Goal: Book appointment/travel/reservation

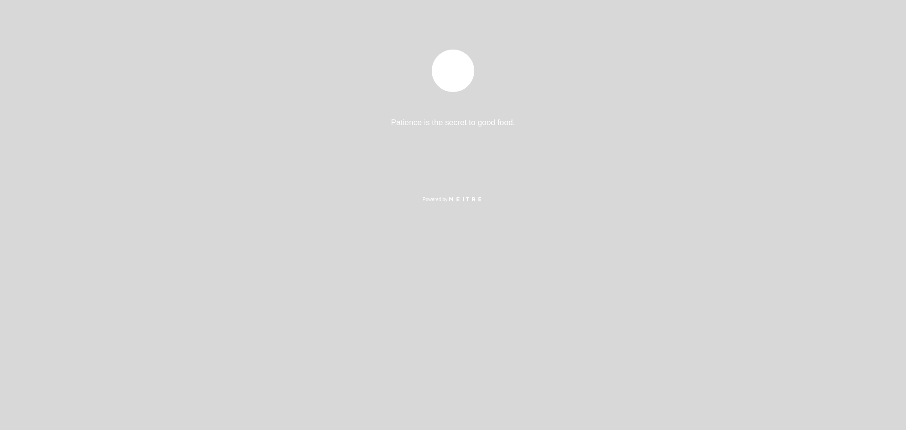
select select "pt"
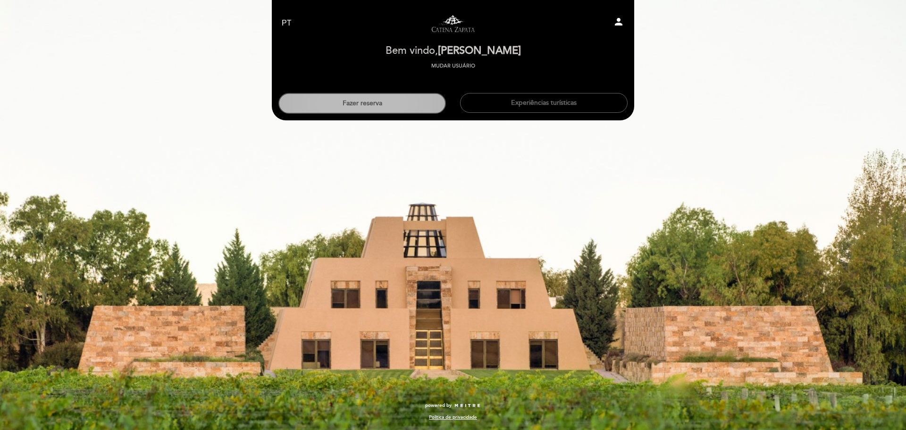
click at [385, 106] on button "Fazer reserva" at bounding box center [362, 103] width 168 height 21
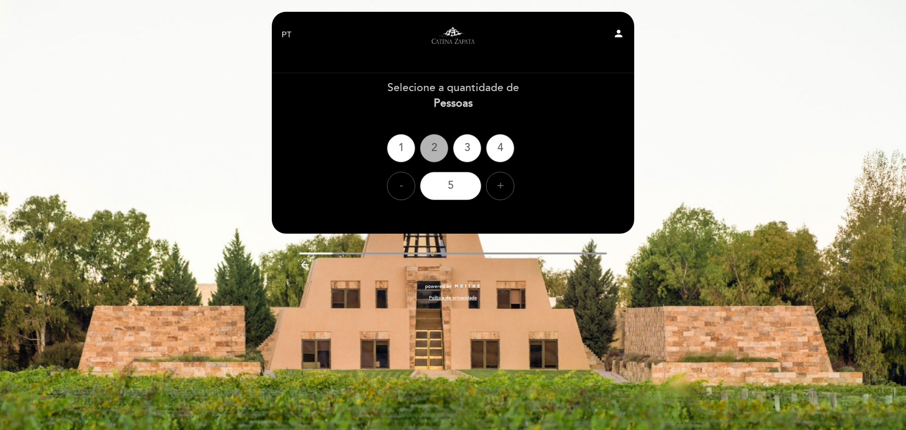
click at [431, 154] on div "2" at bounding box center [434, 148] width 28 height 28
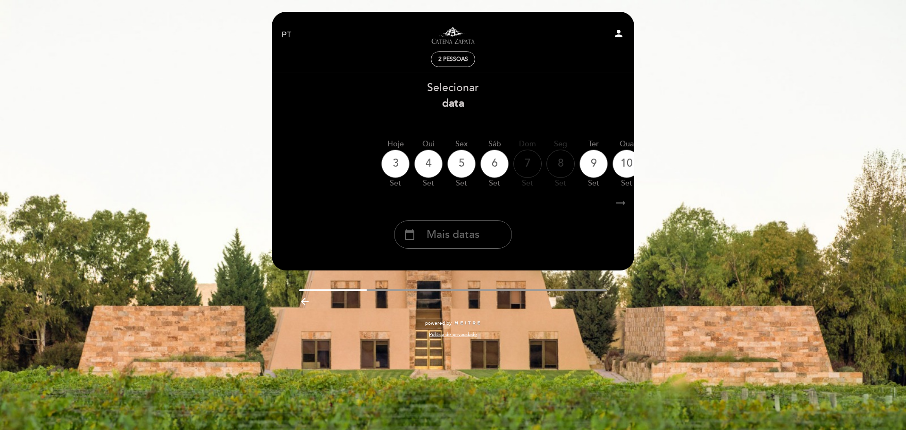
drag, startPoint x: 457, startPoint y: 236, endPoint x: 452, endPoint y: 230, distance: 8.4
click at [456, 235] on span "Mais datas" at bounding box center [453, 235] width 53 height 16
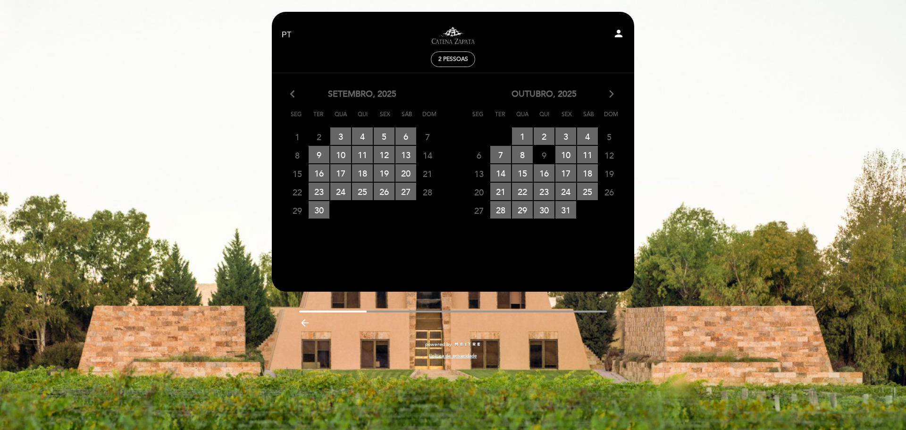
click at [616, 93] on div "outubro, 2025 arrow_forward_ios" at bounding box center [544, 94] width 182 height 12
click at [608, 94] on icon "arrow_forward_ios" at bounding box center [611, 94] width 8 height 12
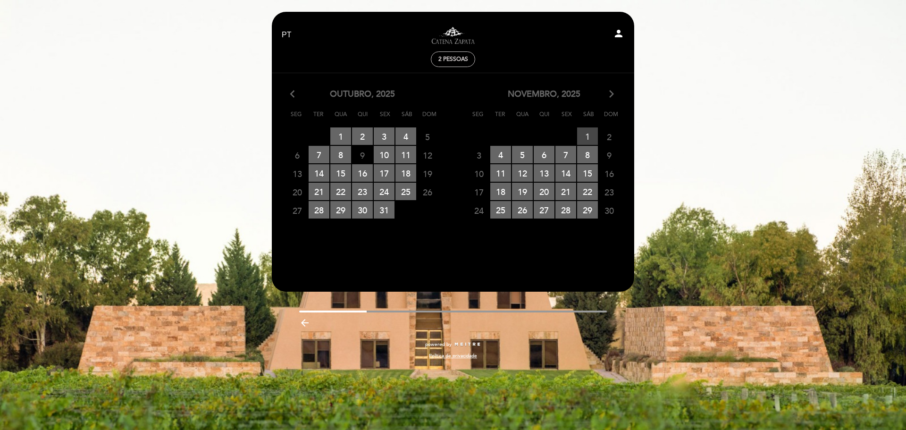
click at [589, 135] on span "1 RESERVAS DISPONÍVEIS" at bounding box center [587, 135] width 21 height 17
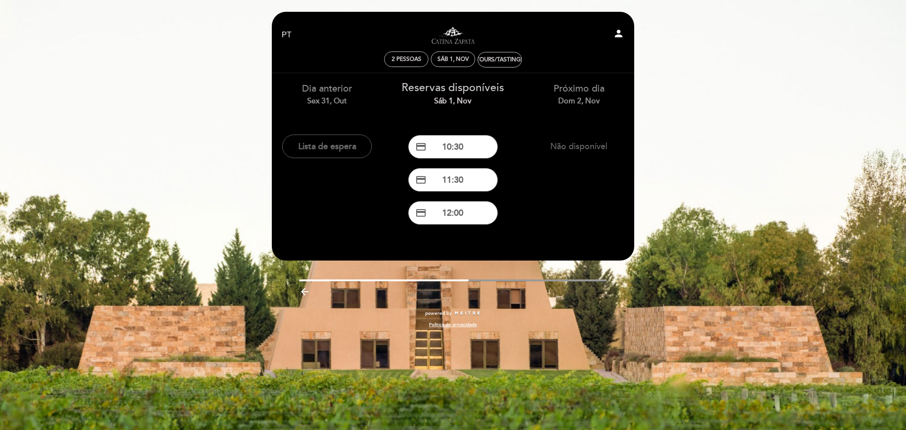
click at [407, 57] on span "2 pessoas" at bounding box center [407, 59] width 30 height 7
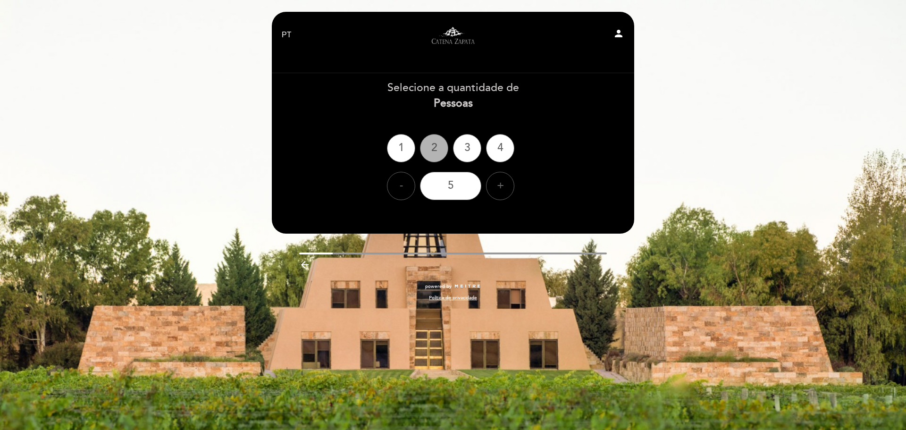
click at [433, 148] on div "2" at bounding box center [434, 148] width 28 height 28
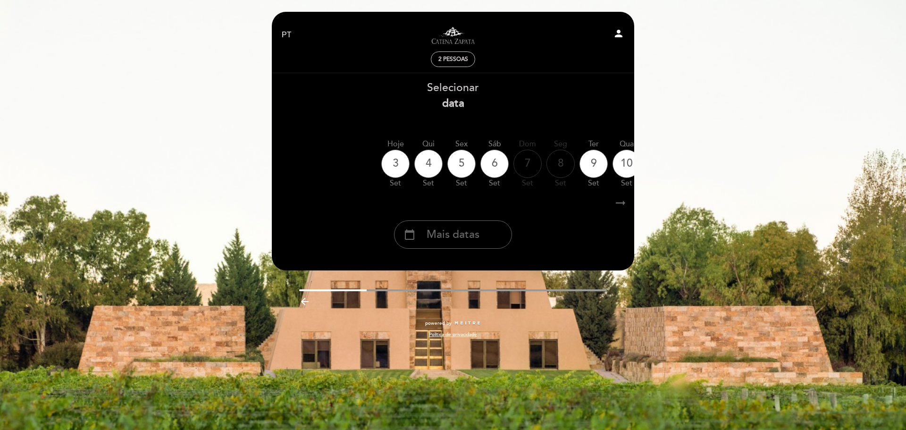
drag, startPoint x: 471, startPoint y: 243, endPoint x: 492, endPoint y: 225, distance: 27.8
click at [472, 242] on span "Mais datas" at bounding box center [453, 235] width 53 height 16
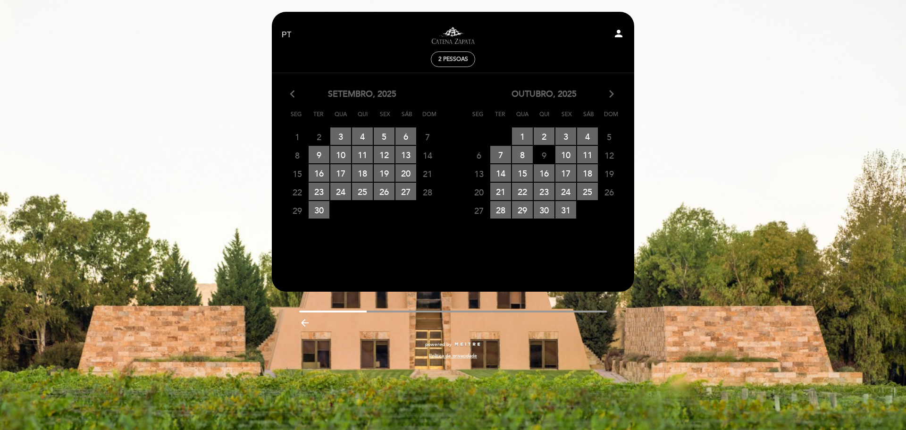
click at [614, 95] on icon "arrow_forward_ios" at bounding box center [611, 94] width 8 height 12
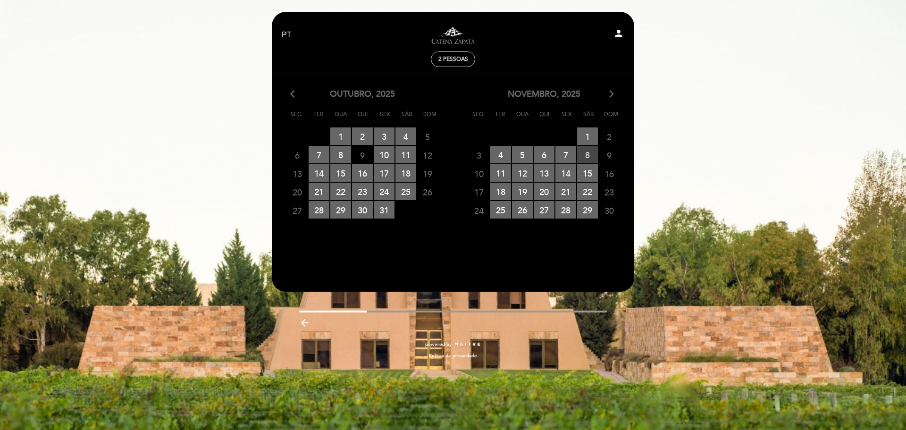
click at [588, 154] on span "8 RESERVAS DISPONÍVEIS" at bounding box center [587, 154] width 21 height 17
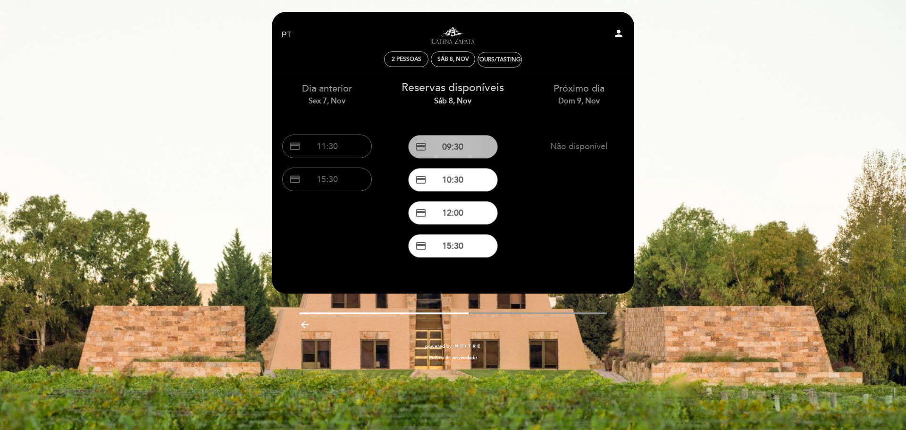
click at [456, 149] on button "credit_card 09:30" at bounding box center [453, 147] width 90 height 24
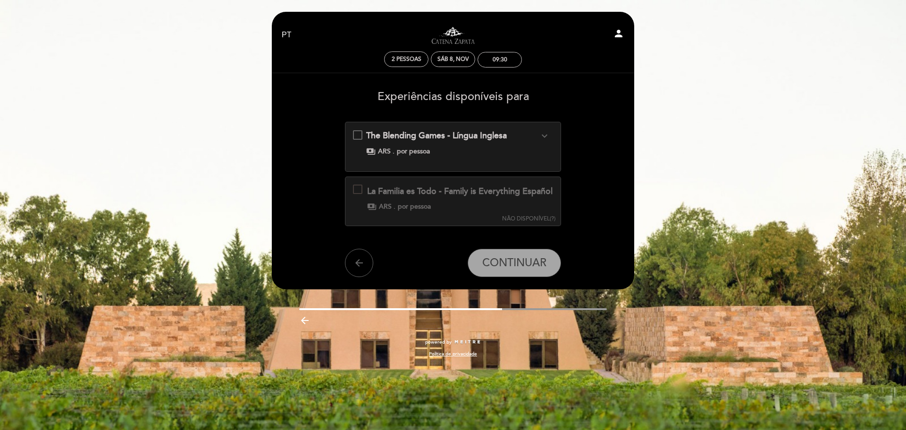
click at [371, 152] on span "payments" at bounding box center [370, 151] width 9 height 9
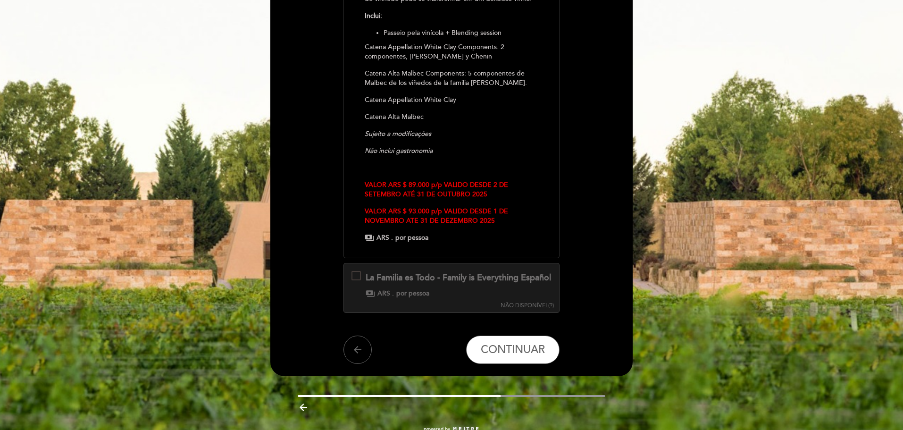
scroll to position [189, 0]
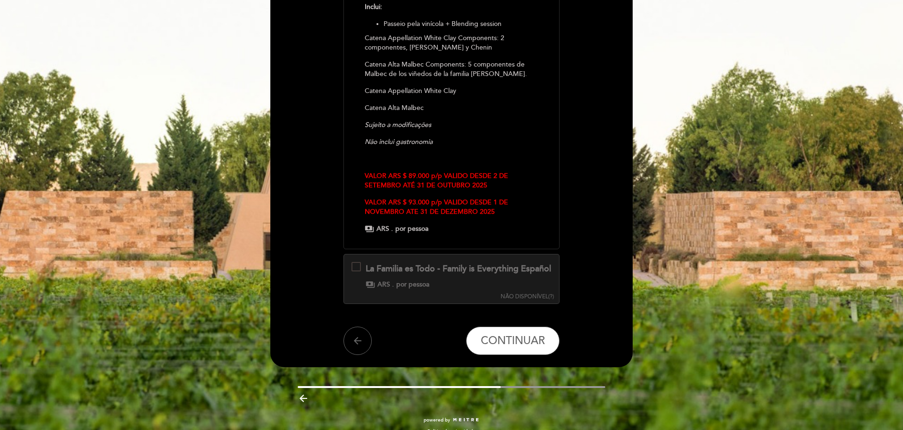
click at [411, 289] on span "por pessoa" at bounding box center [413, 284] width 33 height 9
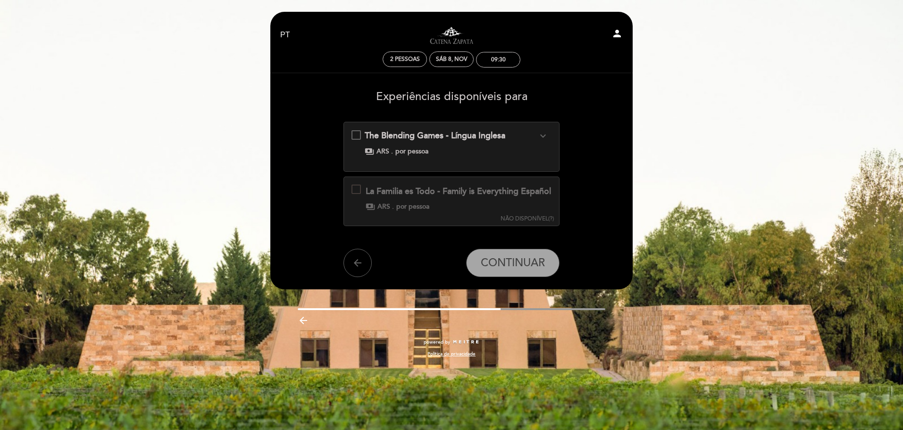
scroll to position [0, 0]
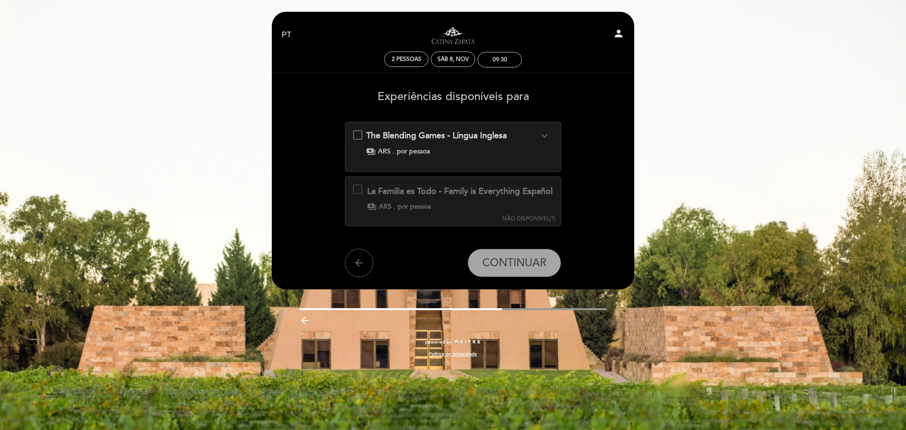
click at [412, 211] on span "por pessoa" at bounding box center [414, 206] width 33 height 9
click at [360, 192] on div at bounding box center [357, 189] width 9 height 9
click at [451, 211] on div "La Familia es Todo - Family is Everything Español Esta experiência não está dis…" at bounding box center [453, 198] width 200 height 27
click at [360, 269] on icon "arrow_back" at bounding box center [359, 262] width 11 height 11
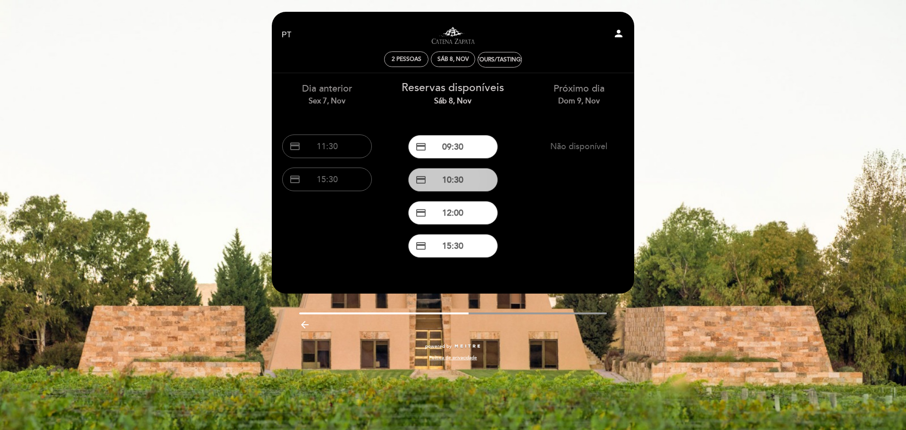
click at [459, 185] on button "credit_card 10:30" at bounding box center [453, 180] width 90 height 24
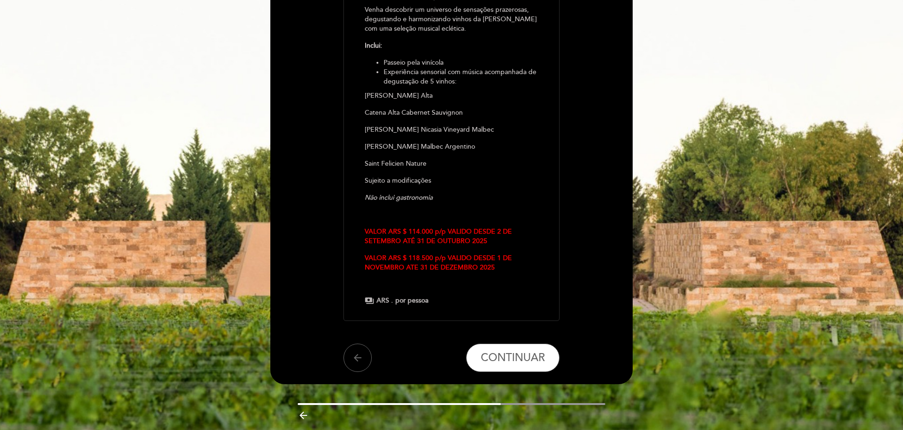
scroll to position [142, 0]
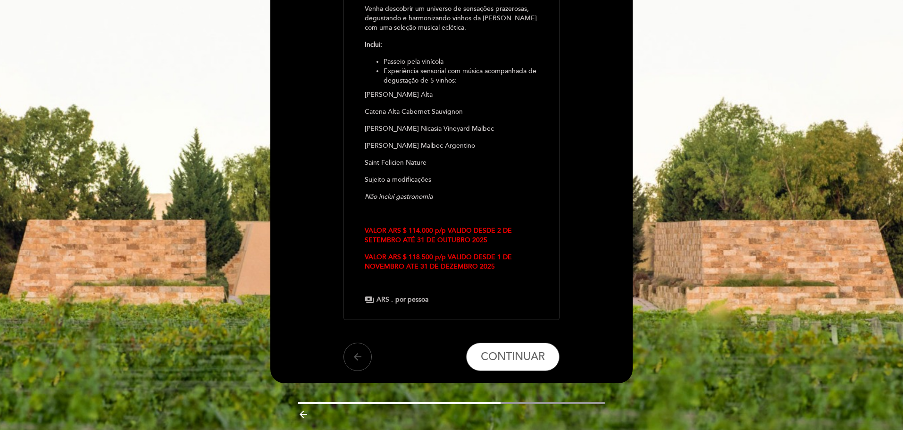
click at [359, 360] on icon "arrow_back" at bounding box center [357, 356] width 11 height 11
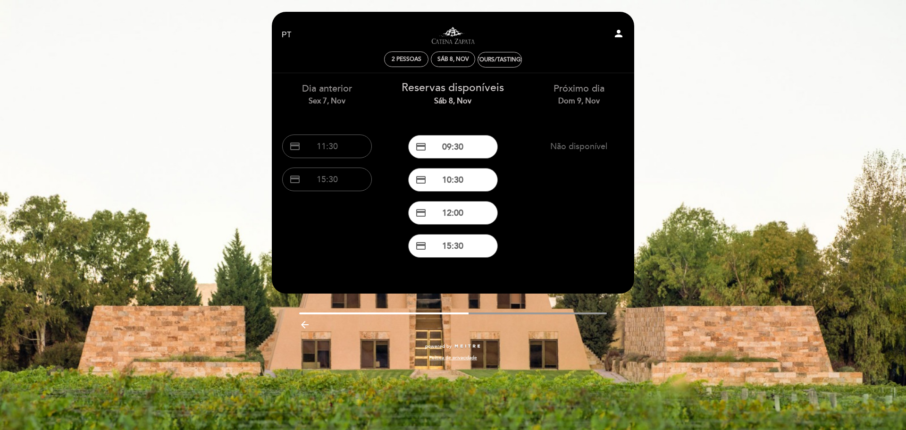
click at [453, 147] on button "credit_card 09:30" at bounding box center [453, 147] width 90 height 24
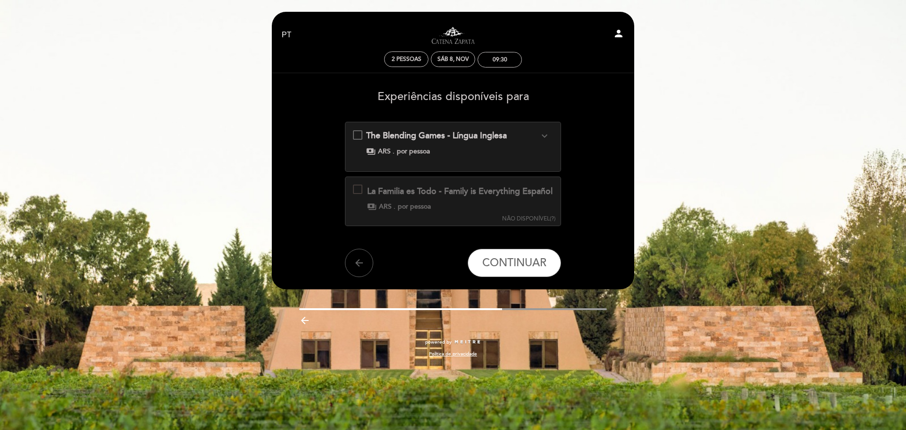
click at [451, 147] on div "The Blending Games - Língua Inglesa expand_more Fazer um corte de vinho é criar…" at bounding box center [453, 143] width 201 height 26
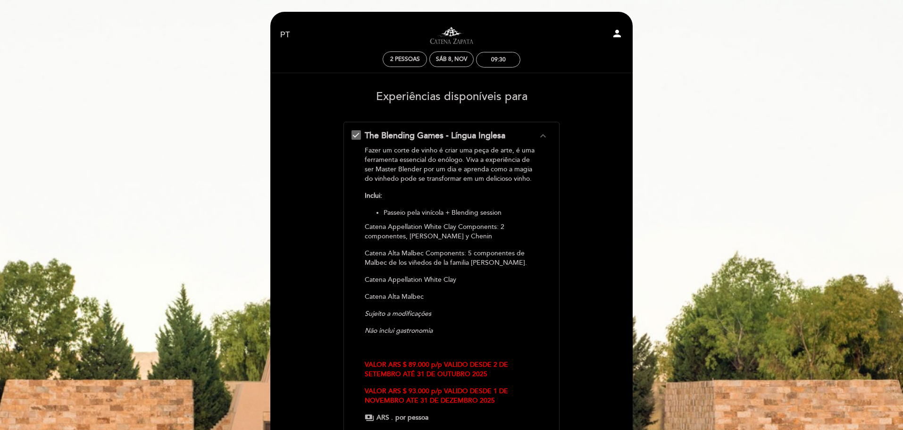
click at [406, 61] on span "2 pessoas" at bounding box center [405, 59] width 30 height 7
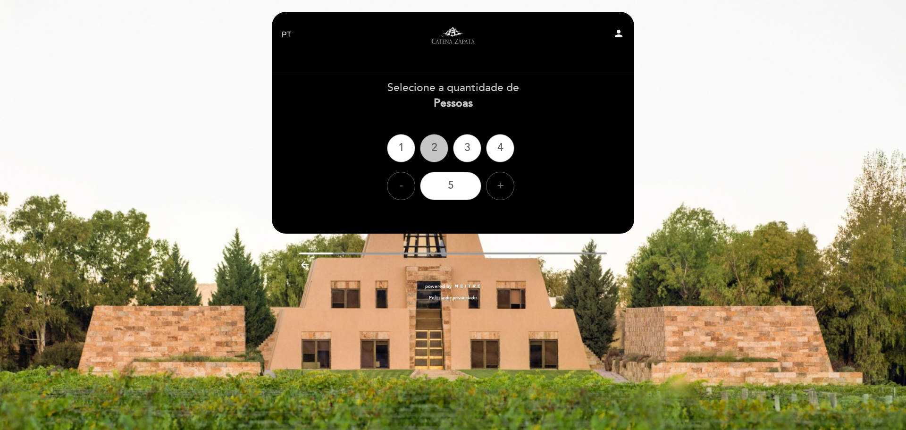
click at [433, 149] on div "2" at bounding box center [434, 148] width 28 height 28
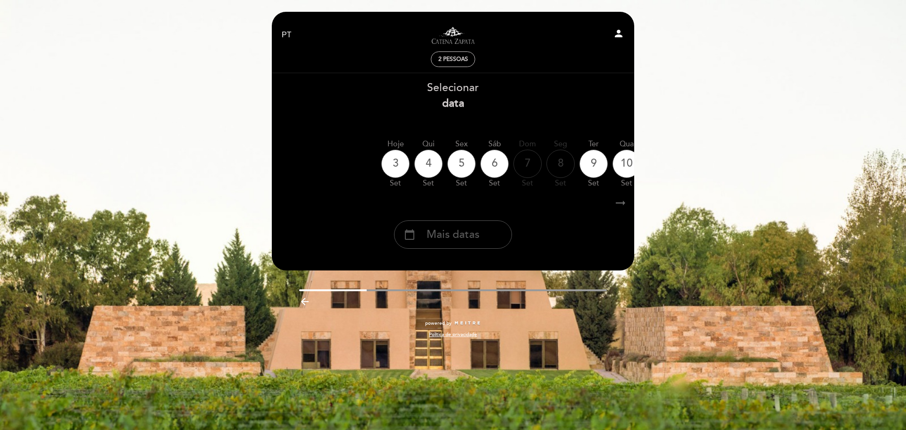
click at [456, 242] on span "Mais datas" at bounding box center [453, 235] width 53 height 16
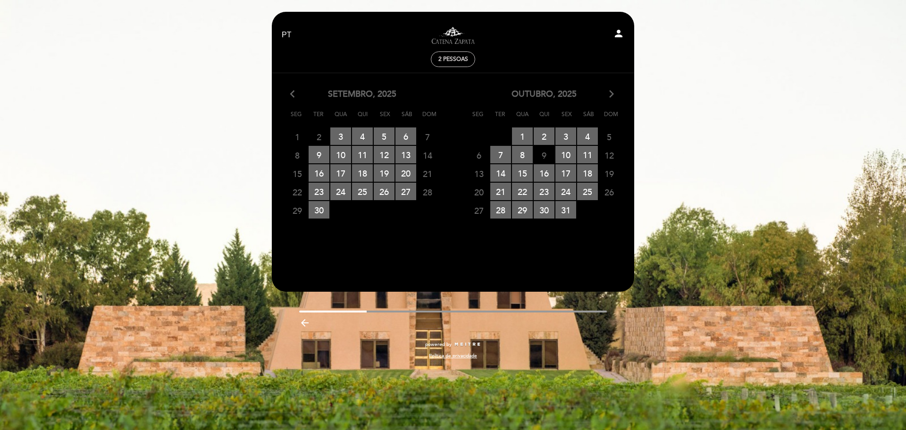
click at [610, 97] on icon "arrow_forward_ios" at bounding box center [611, 94] width 8 height 12
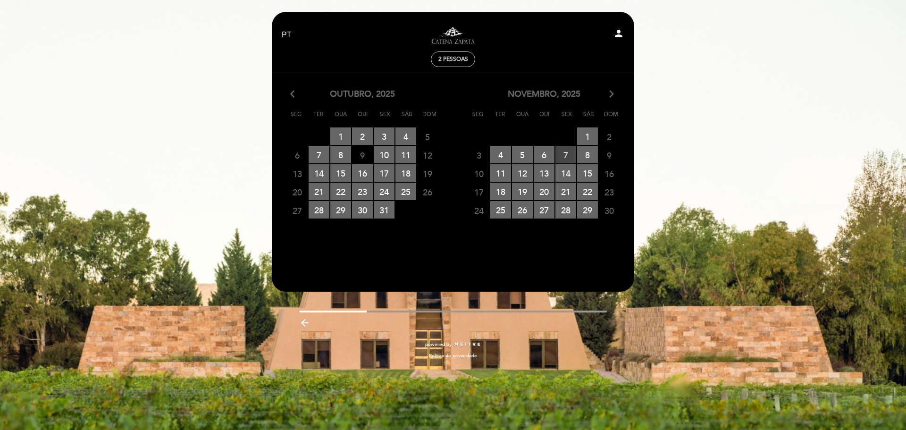
click at [564, 152] on span "7 RESERVAS DISPONÍVEIS" at bounding box center [566, 154] width 21 height 17
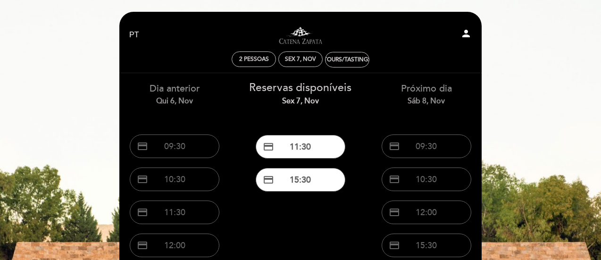
click at [305, 143] on button "credit_card 11:30" at bounding box center [301, 147] width 90 height 24
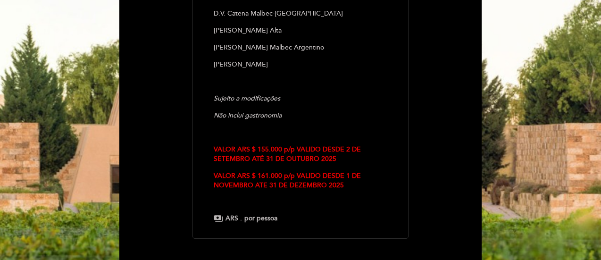
scroll to position [238, 0]
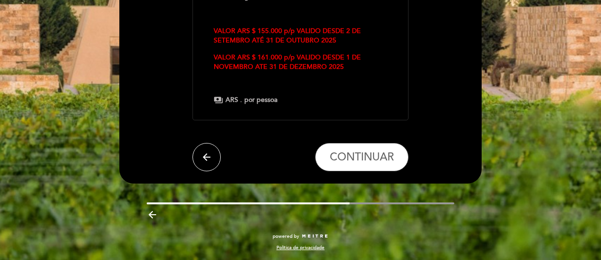
drag, startPoint x: 213, startPoint y: 157, endPoint x: 220, endPoint y: 151, distance: 9.1
click at [212, 157] on button "arrow_back" at bounding box center [207, 157] width 28 height 28
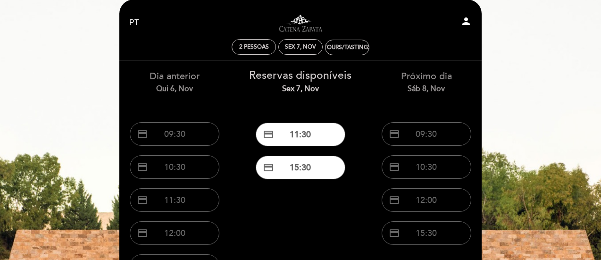
scroll to position [3, 0]
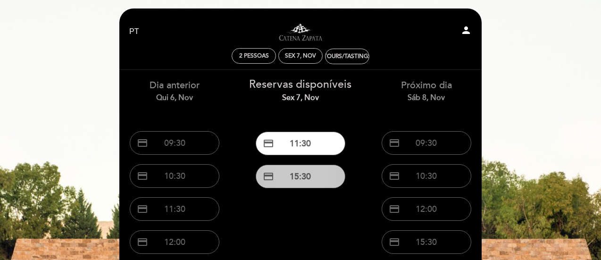
click at [285, 174] on button "credit_card 15:30" at bounding box center [301, 177] width 90 height 24
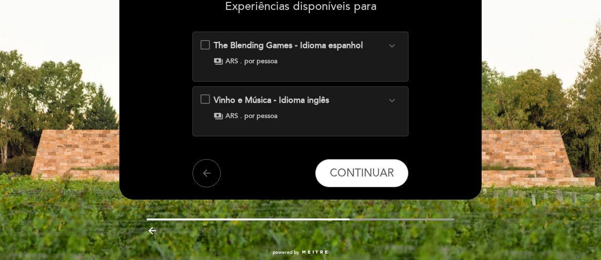
scroll to position [94, 0]
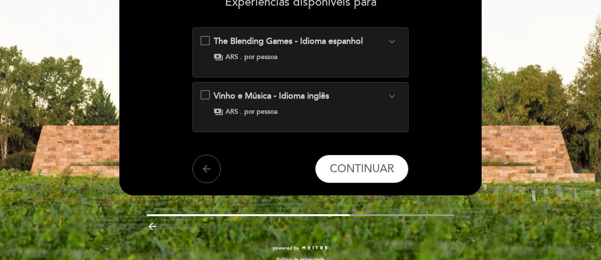
click at [390, 41] on icon "expand_more" at bounding box center [392, 41] width 11 height 11
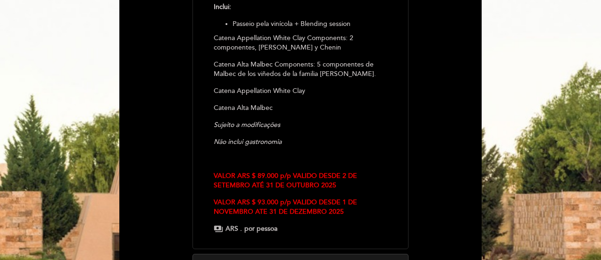
scroll to position [236, 0]
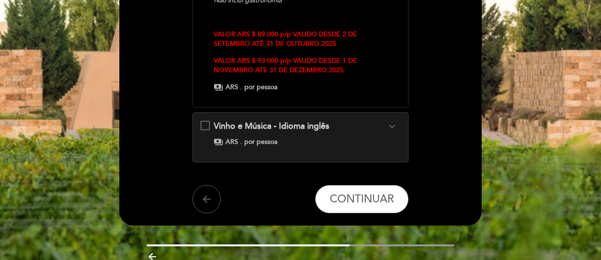
click at [390, 127] on icon "expand_more" at bounding box center [392, 126] width 11 height 11
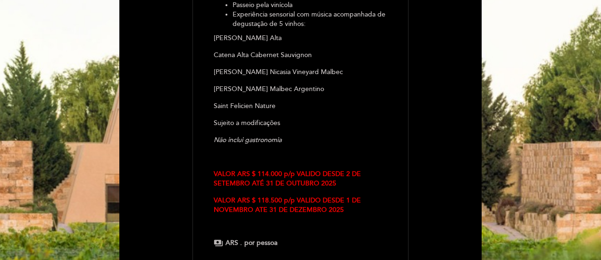
scroll to position [300, 0]
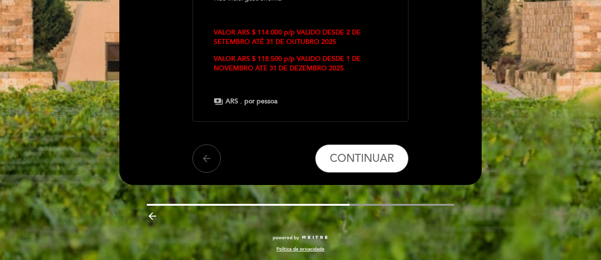
click at [210, 161] on icon "arrow_back" at bounding box center [206, 158] width 11 height 11
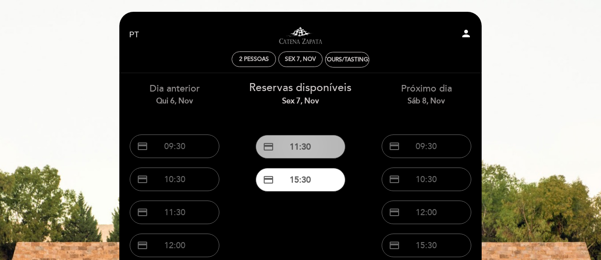
scroll to position [0, 0]
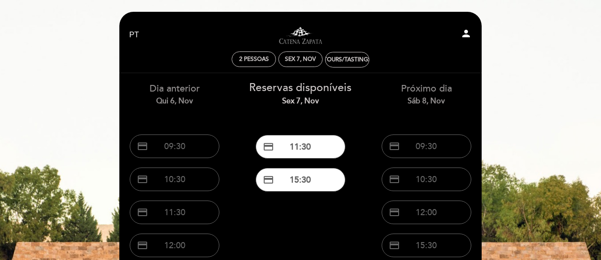
click at [429, 89] on div "Próximo dia Sáb 8, nov" at bounding box center [427, 94] width 112 height 24
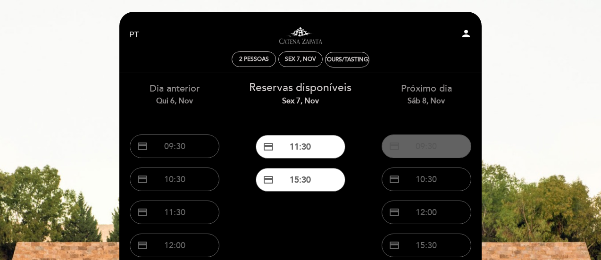
click at [429, 141] on button "credit_card 09:30" at bounding box center [427, 147] width 90 height 24
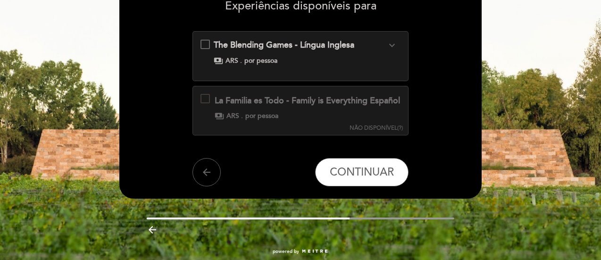
scroll to position [94, 0]
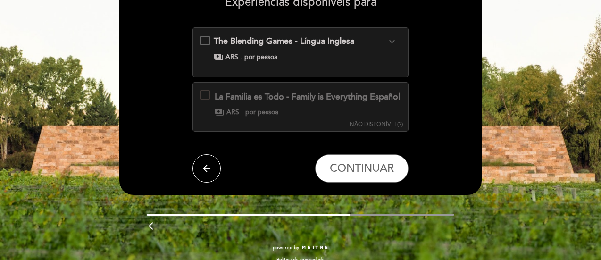
drag, startPoint x: 204, startPoint y: 182, endPoint x: 209, endPoint y: 180, distance: 5.1
click at [206, 174] on icon "arrow_back" at bounding box center [206, 168] width 11 height 11
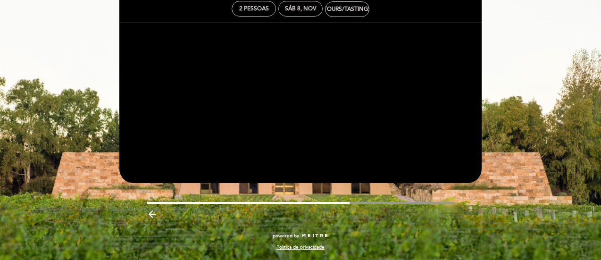
scroll to position [51, 0]
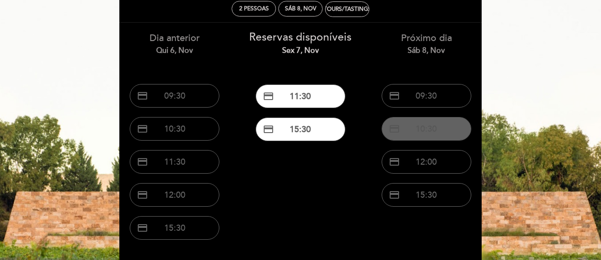
click at [425, 126] on button "credit_card 10:30" at bounding box center [427, 129] width 90 height 24
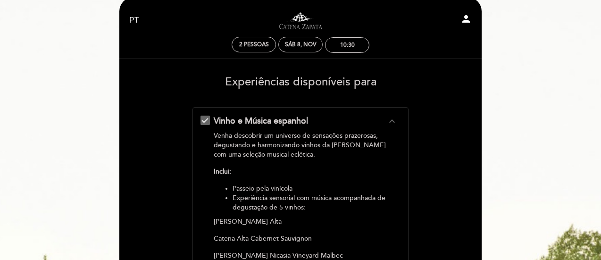
scroll to position [0, 0]
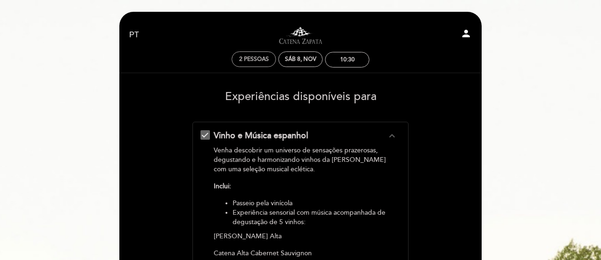
click at [256, 60] on span "2 pessoas" at bounding box center [254, 59] width 30 height 7
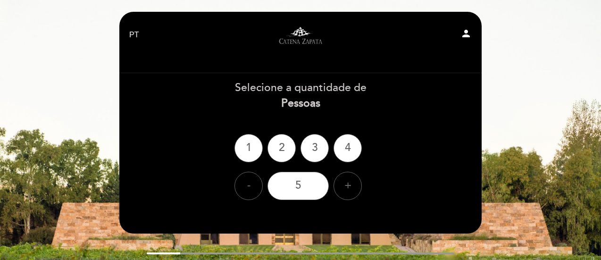
drag, startPoint x: 280, startPoint y: 138, endPoint x: 292, endPoint y: 139, distance: 11.4
click at [281, 139] on div "2" at bounding box center [282, 148] width 28 height 28
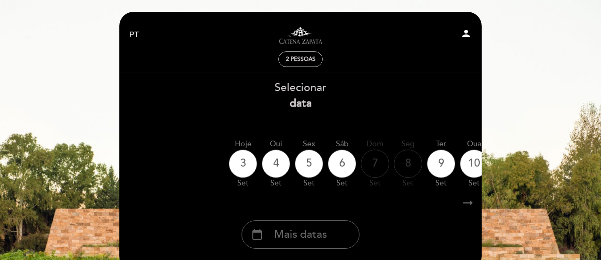
drag, startPoint x: 302, startPoint y: 234, endPoint x: 319, endPoint y: 188, distance: 48.8
click at [302, 232] on span "Mais datas" at bounding box center [300, 235] width 53 height 16
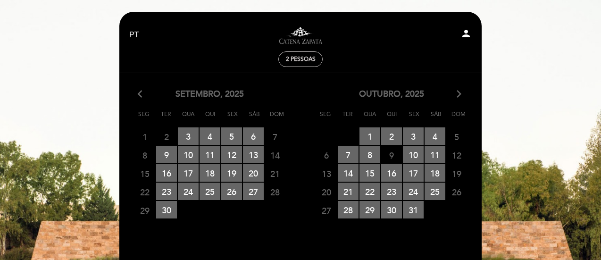
click at [453, 91] on div "outubro, 2025 arrow_forward_ios" at bounding box center [392, 94] width 182 height 12
drag, startPoint x: 462, startPoint y: 90, endPoint x: 461, endPoint y: 98, distance: 8.1
click at [461, 96] on icon "arrow_forward_ios" at bounding box center [459, 94] width 8 height 12
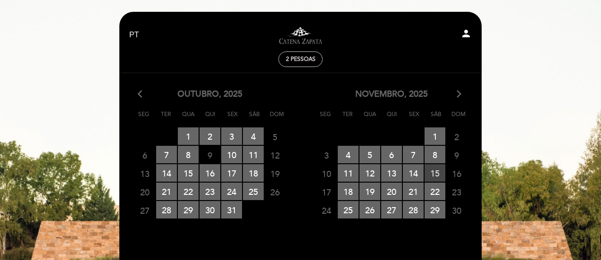
click at [436, 175] on span "15 RESERVAS DISPONÍVEIS" at bounding box center [435, 172] width 21 height 17
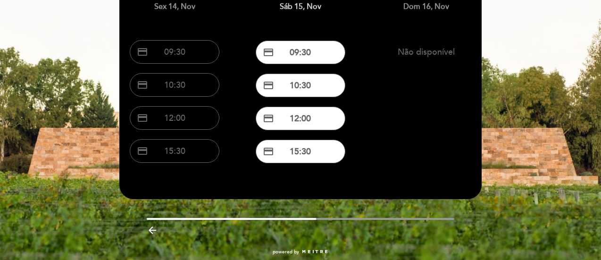
scroll to position [47, 0]
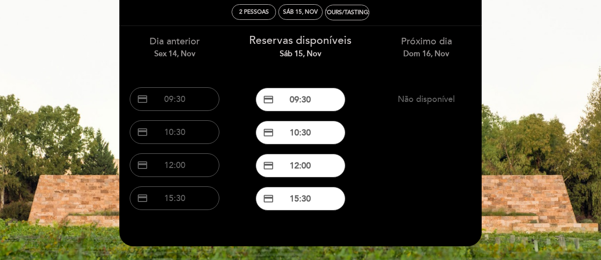
click at [516, 60] on div "EN ES PT Visitas y degustaciones en La Pirámide person 2 pessoas Sáb 15, nov To…" at bounding box center [300, 138] width 601 height 371
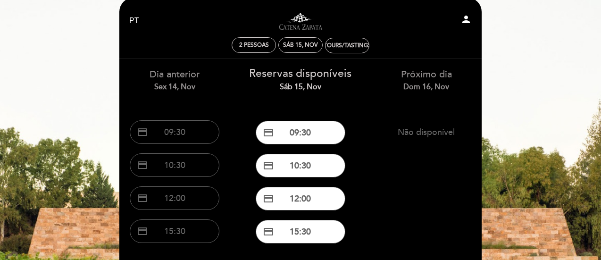
scroll to position [0, 0]
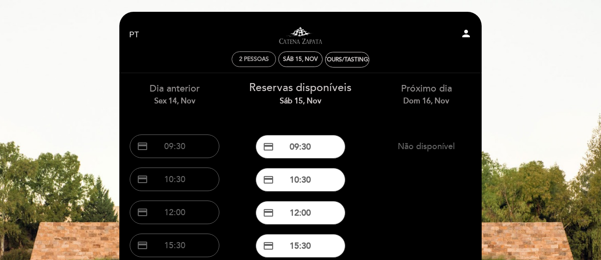
click at [299, 61] on div "Sáb 15, nov" at bounding box center [300, 59] width 35 height 7
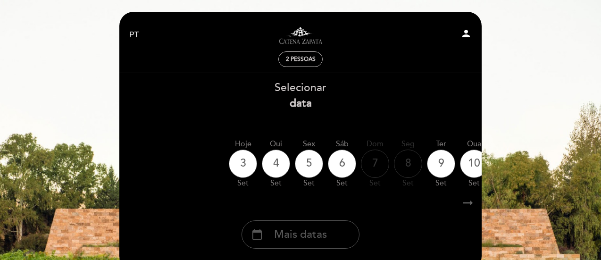
click at [315, 232] on span "Mais datas" at bounding box center [300, 235] width 53 height 16
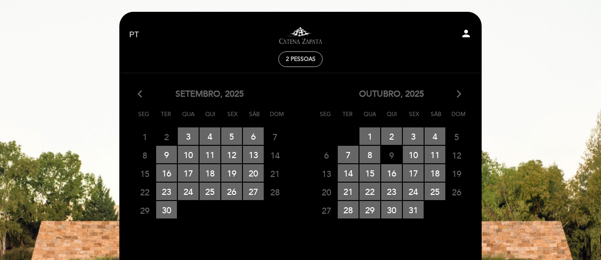
click at [458, 100] on icon "arrow_forward_ios" at bounding box center [459, 94] width 8 height 12
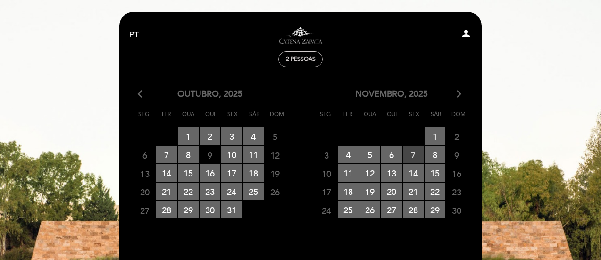
click at [412, 159] on span "7 RESERVAS DISPONÍVEIS" at bounding box center [413, 154] width 21 height 17
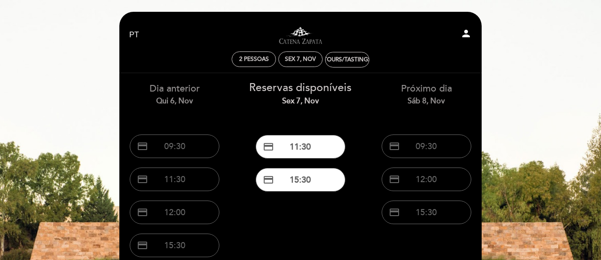
drag, startPoint x: 298, startPoint y: 144, endPoint x: 302, endPoint y: 141, distance: 5.0
click at [297, 144] on button "credit_card 11:30" at bounding box center [301, 147] width 90 height 24
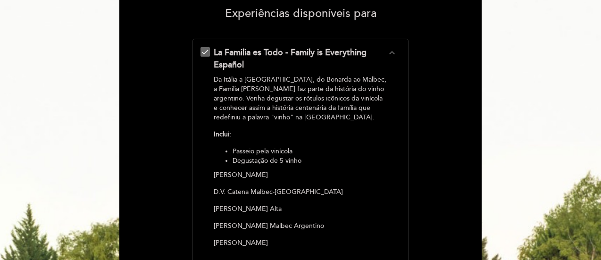
scroll to position [144, 0]
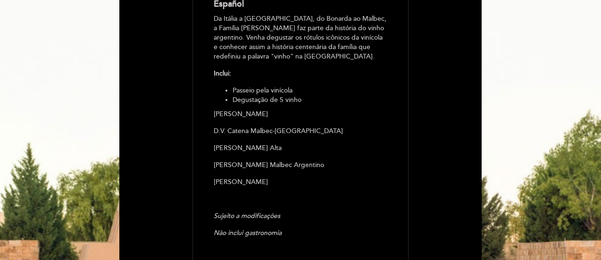
drag, startPoint x: 528, startPoint y: 87, endPoint x: 519, endPoint y: 88, distance: 8.5
click at [527, 88] on div "EN ES PT Visitas y degustaciones en La Pirámide person 2 pessoas Sex 7, nov 11:…" at bounding box center [300, 176] width 601 height 641
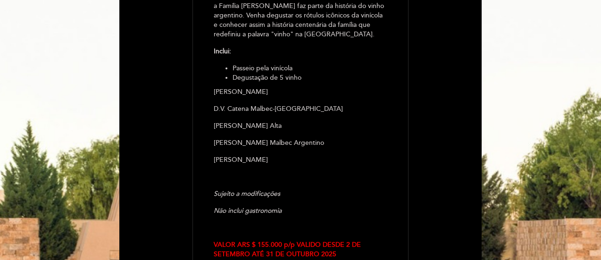
scroll to position [286, 0]
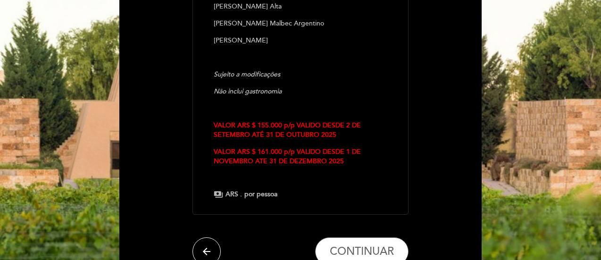
click at [205, 243] on button "arrow_back" at bounding box center [207, 251] width 28 height 28
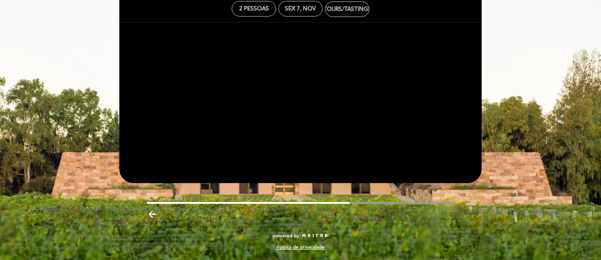
scroll to position [51, 0]
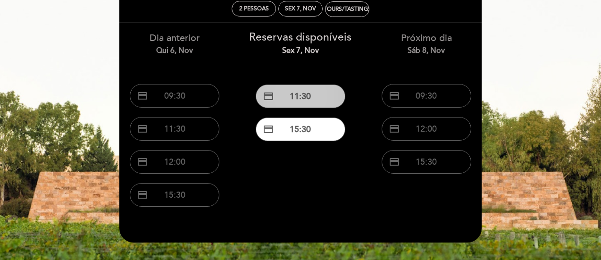
click at [314, 97] on button "credit_card 11:30" at bounding box center [301, 96] width 90 height 24
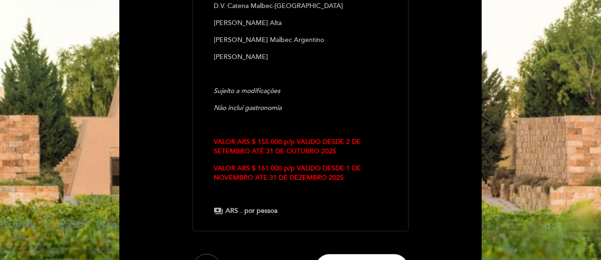
scroll to position [283, 0]
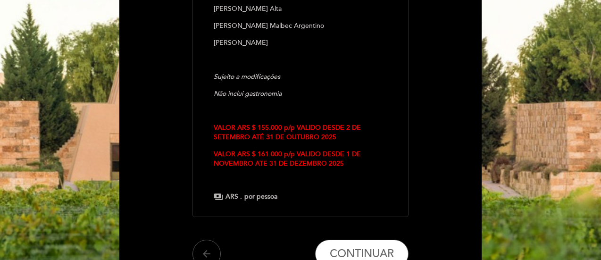
click at [204, 241] on button "arrow_back" at bounding box center [207, 254] width 28 height 28
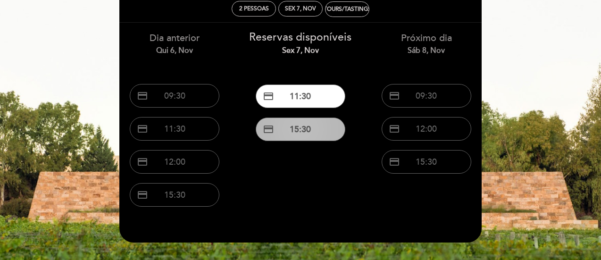
click at [313, 139] on button "credit_card 15:30" at bounding box center [301, 130] width 90 height 24
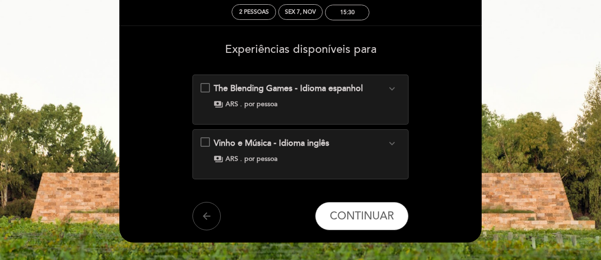
scroll to position [94, 0]
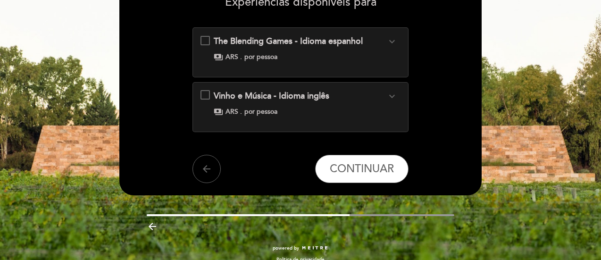
click at [391, 99] on icon "expand_more" at bounding box center [392, 96] width 11 height 11
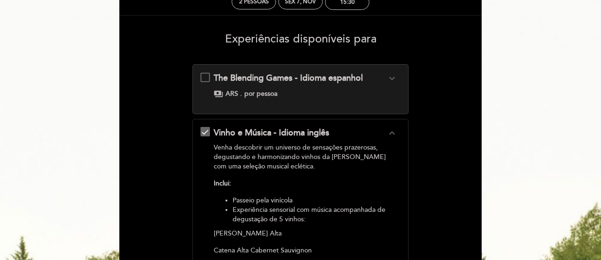
scroll to position [0, 0]
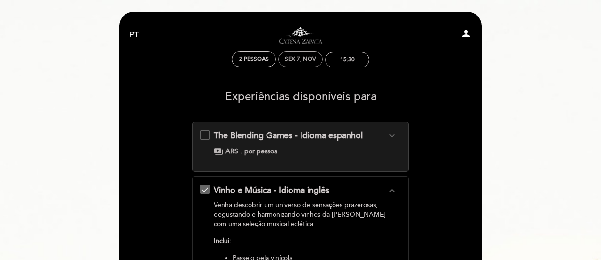
click at [305, 59] on div "Sex 7, nov" at bounding box center [300, 59] width 31 height 7
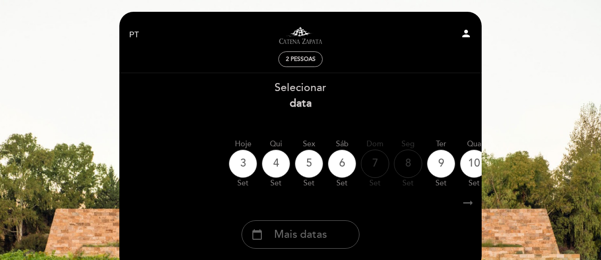
drag, startPoint x: 310, startPoint y: 235, endPoint x: 316, endPoint y: 220, distance: 15.9
click at [310, 227] on div "calendar_today Mais datas" at bounding box center [301, 234] width 118 height 28
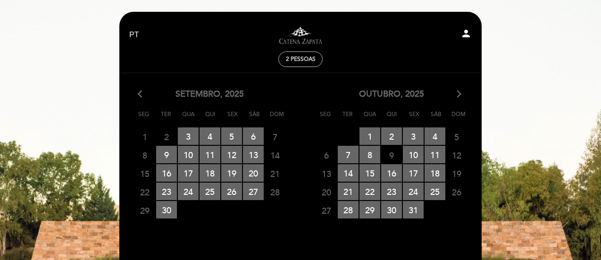
click at [460, 94] on icon "arrow_forward_ios" at bounding box center [459, 94] width 8 height 12
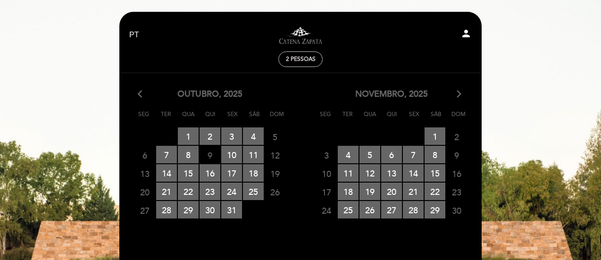
click at [460, 94] on icon "arrow_forward_ios" at bounding box center [459, 94] width 8 height 12
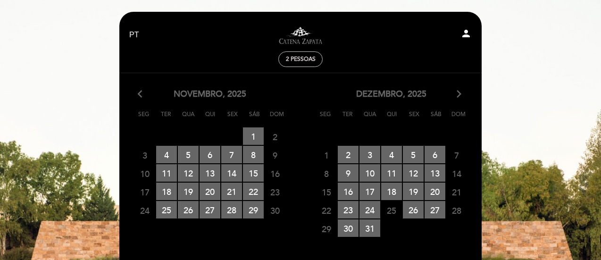
click at [463, 93] on icon "arrow_forward_ios" at bounding box center [459, 94] width 8 height 12
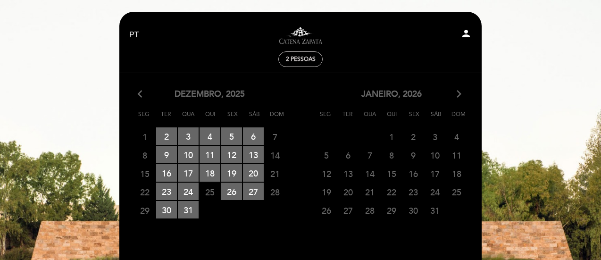
drag, startPoint x: 138, startPoint y: 94, endPoint x: 160, endPoint y: 102, distance: 22.9
click at [139, 95] on icon "arrow_back_ios" at bounding box center [142, 94] width 8 height 12
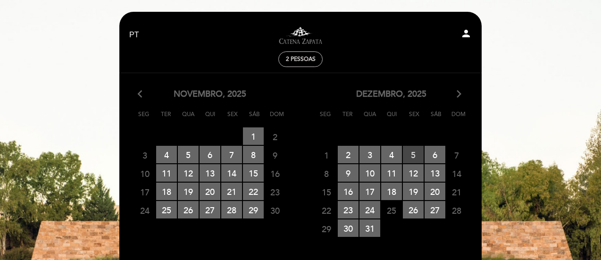
click at [414, 151] on span "5 RESERVAS DISPONÍVEIS" at bounding box center [413, 154] width 21 height 17
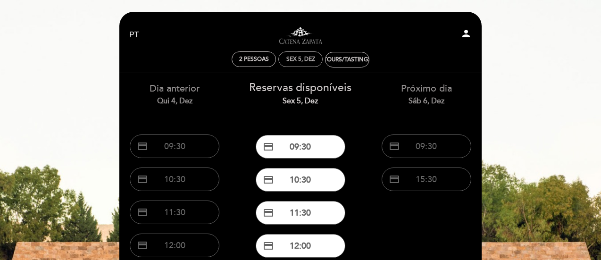
click at [298, 59] on div "Sex 5, dez" at bounding box center [301, 59] width 29 height 7
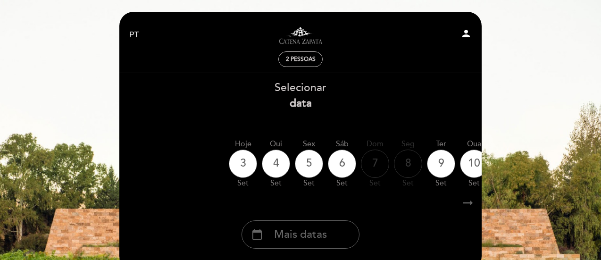
drag, startPoint x: 312, startPoint y: 239, endPoint x: 317, endPoint y: 232, distance: 9.1
click at [312, 236] on span "Mais datas" at bounding box center [300, 235] width 53 height 16
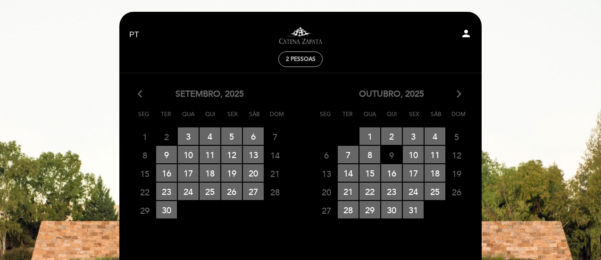
click at [457, 92] on icon "arrow_forward_ios" at bounding box center [459, 94] width 8 height 12
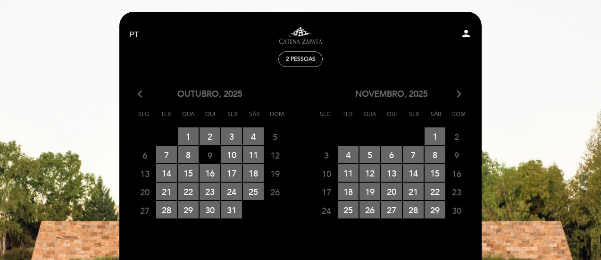
click at [458, 97] on icon "arrow_forward_ios" at bounding box center [459, 94] width 8 height 12
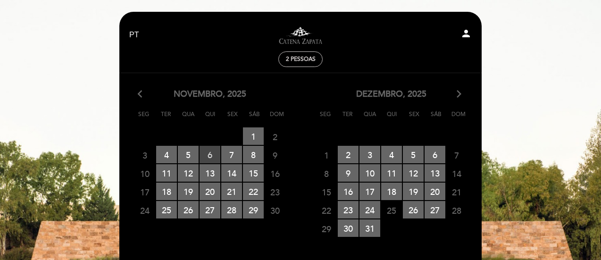
click at [211, 159] on span "6 RESERVAS DISPONÍVEIS" at bounding box center [210, 154] width 21 height 17
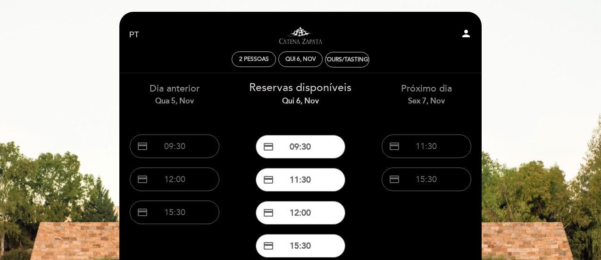
scroll to position [94, 0]
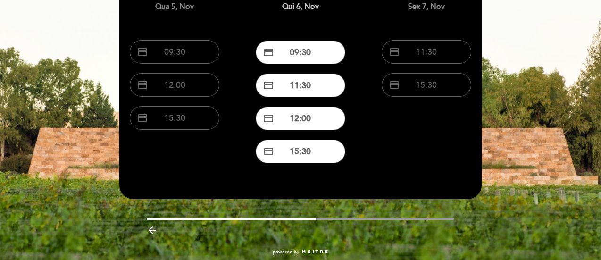
click at [319, 154] on button "credit_card 15:30" at bounding box center [301, 152] width 90 height 24
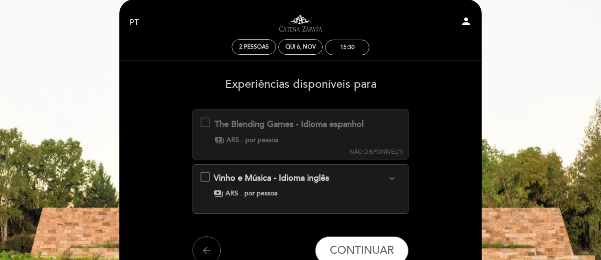
scroll to position [0, 0]
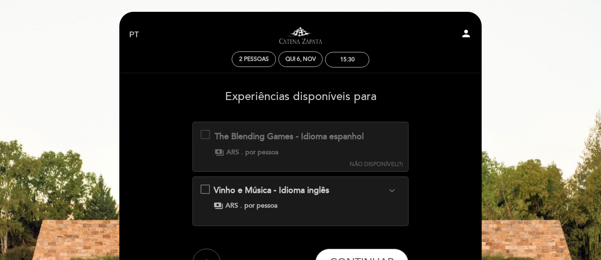
click at [252, 142] on div "The Blending Games - Idioma espanhol" at bounding box center [289, 137] width 149 height 12
click at [273, 144] on div "The Blending Games - Idioma espanhol Esta experiência não está disponível para …" at bounding box center [282, 143] width 163 height 27
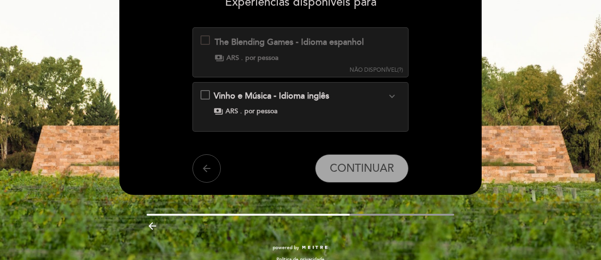
click at [209, 169] on icon "arrow_back" at bounding box center [206, 168] width 11 height 11
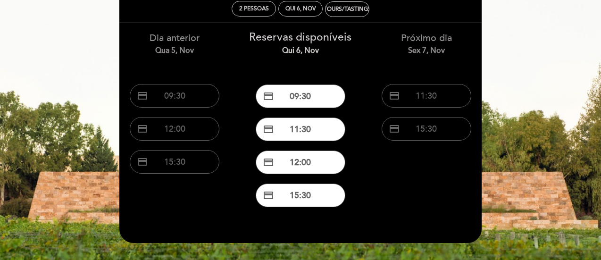
click at [427, 48] on div "Sex 7, nov" at bounding box center [427, 50] width 112 height 11
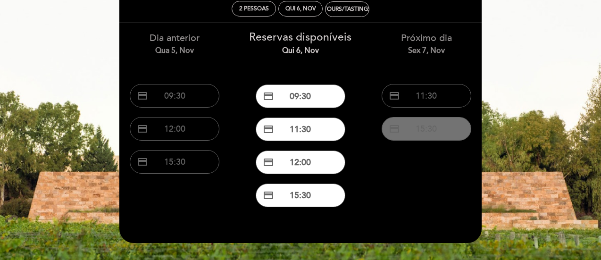
drag, startPoint x: 427, startPoint y: 127, endPoint x: 418, endPoint y: 126, distance: 9.5
click at [427, 127] on button "credit_card 15:30" at bounding box center [427, 129] width 90 height 24
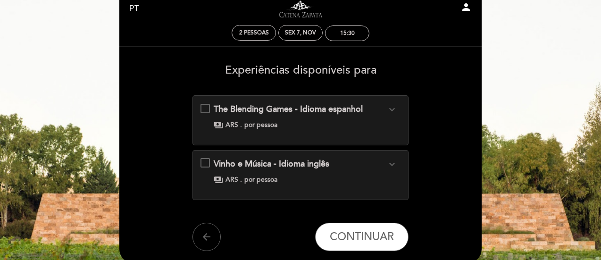
scroll to position [47, 0]
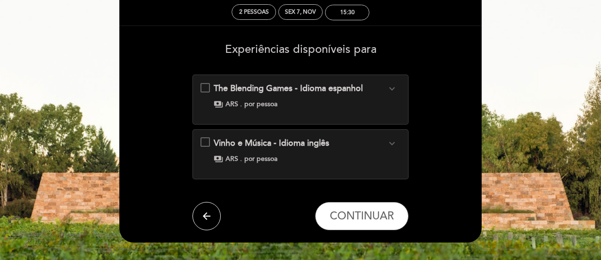
drag, startPoint x: 205, startPoint y: 218, endPoint x: 226, endPoint y: 205, distance: 24.8
click at [209, 216] on icon "arrow_back" at bounding box center [206, 216] width 11 height 11
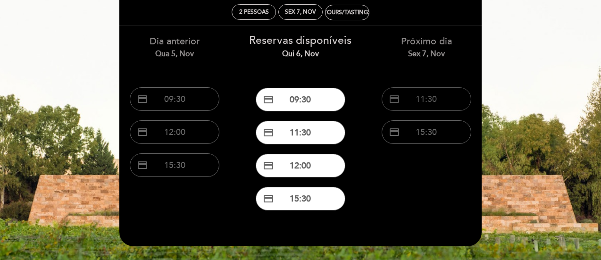
click at [447, 99] on button "credit_card 11:30" at bounding box center [427, 99] width 90 height 24
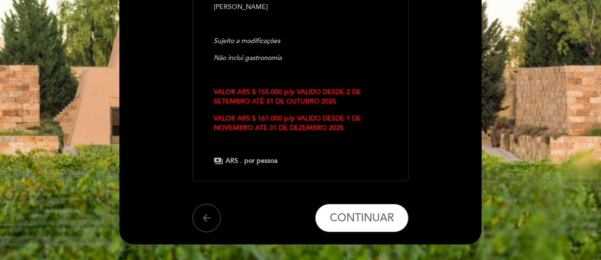
scroll to position [380, 0]
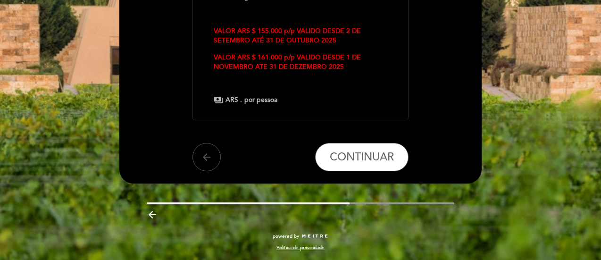
click at [209, 153] on icon "arrow_back" at bounding box center [206, 157] width 11 height 11
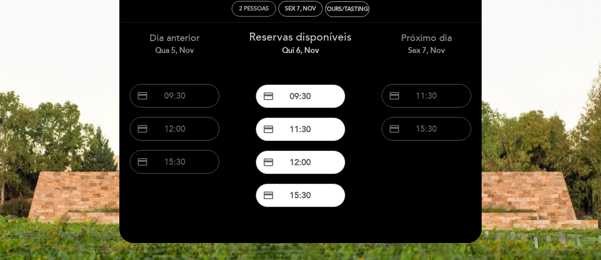
click at [300, 6] on div "Sex 7, nov" at bounding box center [300, 8] width 31 height 7
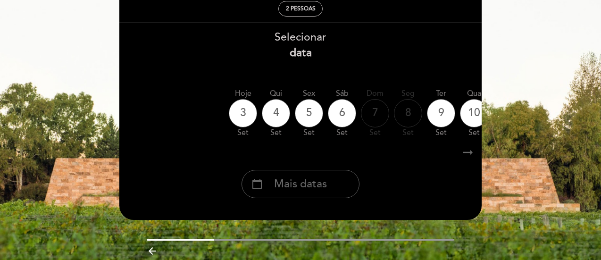
drag, startPoint x: 304, startPoint y: 183, endPoint x: 315, endPoint y: 169, distance: 16.8
click at [303, 183] on span "Mais datas" at bounding box center [300, 185] width 53 height 16
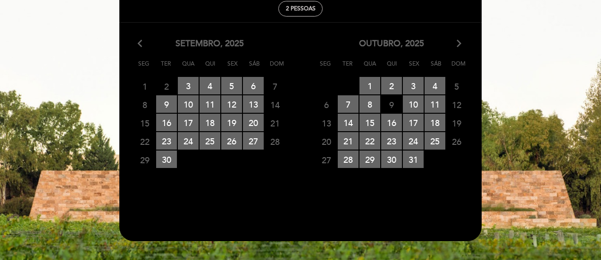
click at [459, 45] on icon "arrow_forward_ios" at bounding box center [459, 44] width 8 height 12
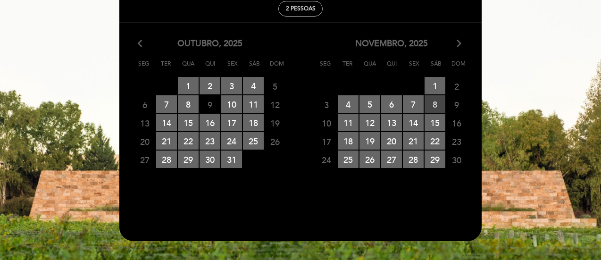
click at [436, 101] on span "8 RESERVAS DISPONÍVEIS" at bounding box center [435, 103] width 21 height 17
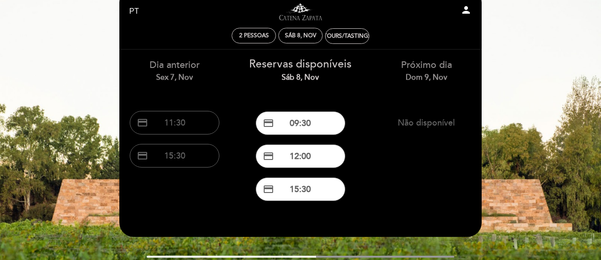
scroll to position [3, 0]
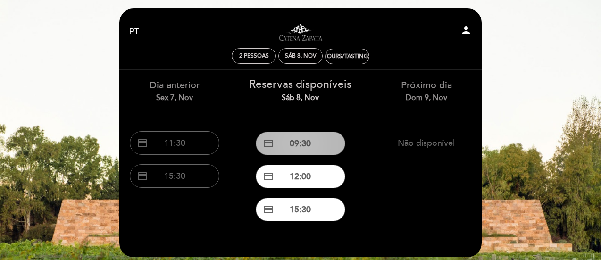
click at [311, 143] on button "credit_card 09:30" at bounding box center [301, 144] width 90 height 24
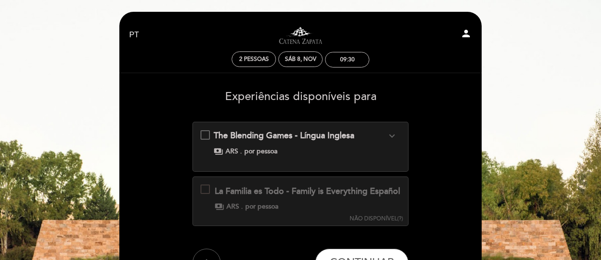
scroll to position [94, 0]
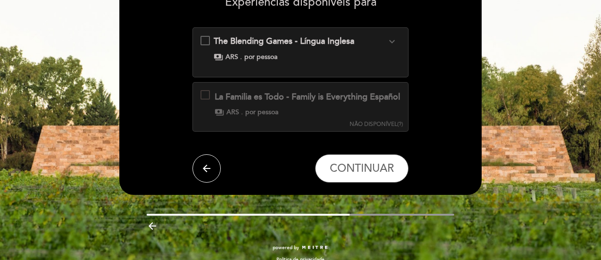
click at [201, 174] on icon "arrow_back" at bounding box center [206, 168] width 11 height 11
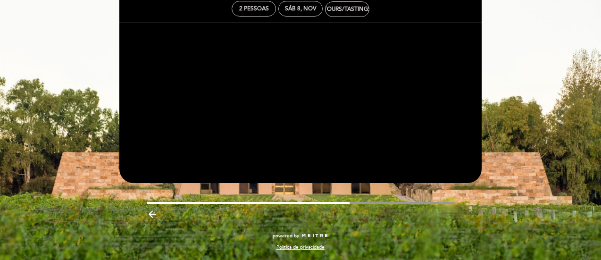
scroll to position [51, 0]
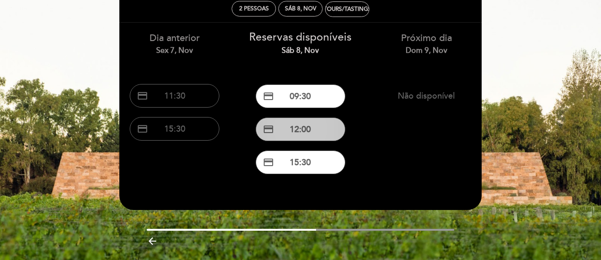
click at [298, 134] on button "credit_card 12:00" at bounding box center [301, 130] width 90 height 24
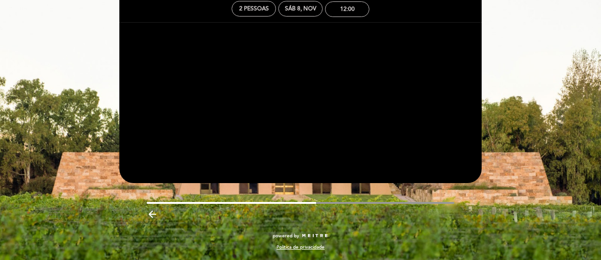
scroll to position [0, 0]
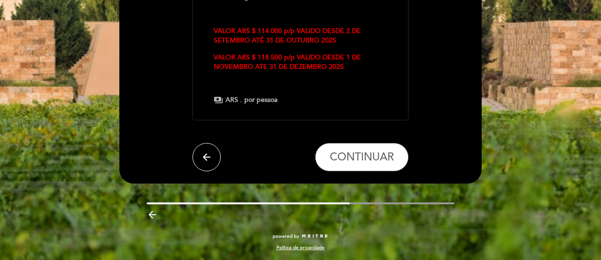
drag, startPoint x: 211, startPoint y: 164, endPoint x: 220, endPoint y: 156, distance: 12.0
click at [211, 162] on button "arrow_back" at bounding box center [207, 157] width 28 height 28
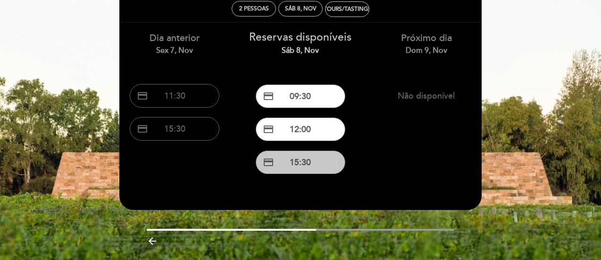
click at [304, 168] on button "credit_card 15:30" at bounding box center [301, 163] width 90 height 24
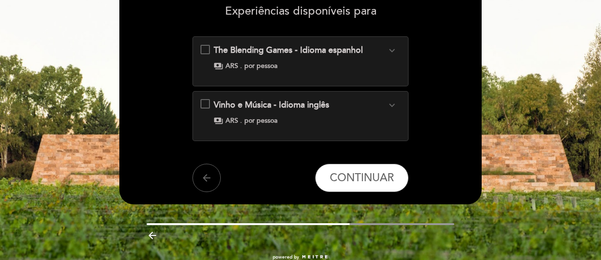
scroll to position [94, 0]
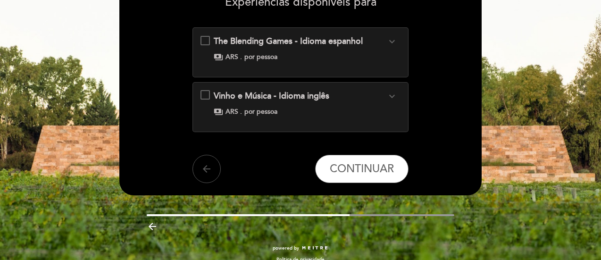
click at [211, 165] on icon "arrow_back" at bounding box center [206, 168] width 11 height 11
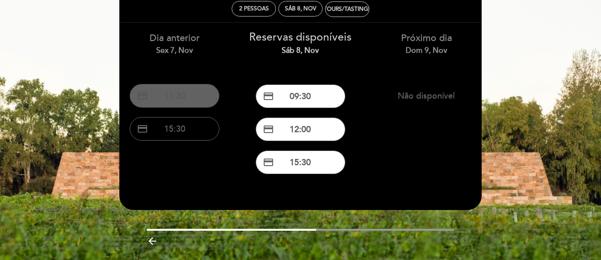
click at [189, 90] on button "credit_card 11:30" at bounding box center [175, 96] width 90 height 24
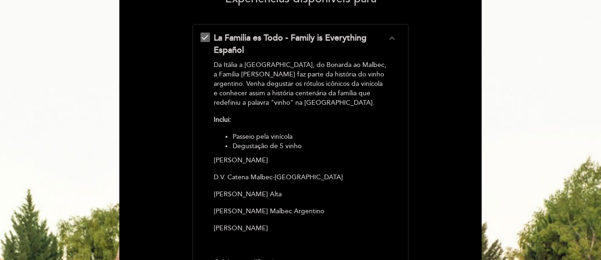
scroll to position [2, 0]
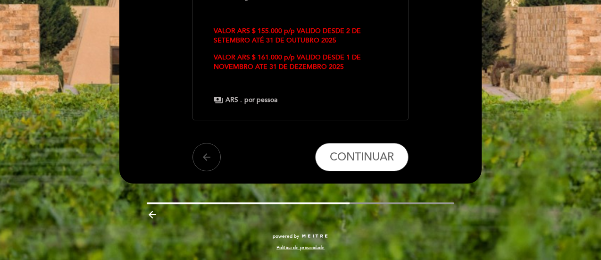
click at [206, 160] on icon "arrow_back" at bounding box center [206, 157] width 11 height 11
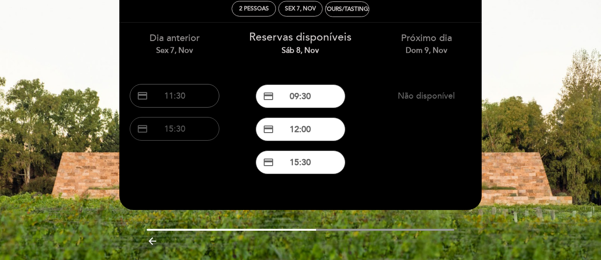
click at [196, 135] on button "credit_card 15:30" at bounding box center [175, 129] width 90 height 24
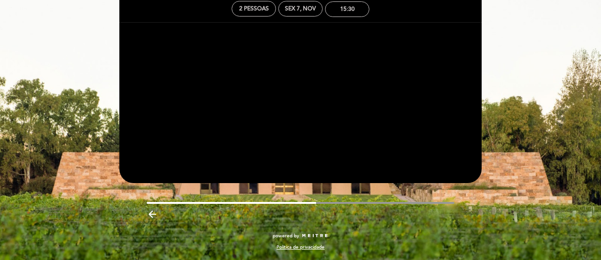
scroll to position [0, 0]
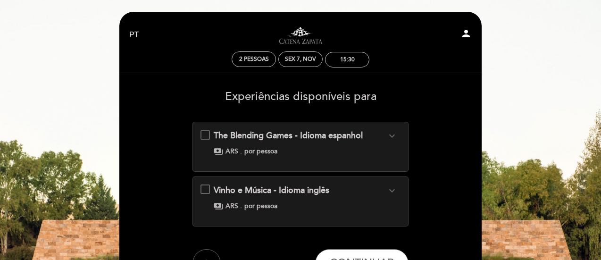
click at [292, 141] on span "The Blending Games - Idioma espanhol" at bounding box center [288, 135] width 149 height 10
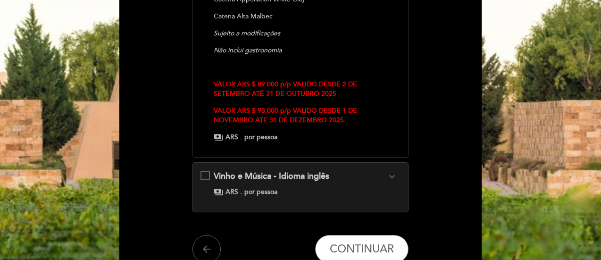
scroll to position [283, 0]
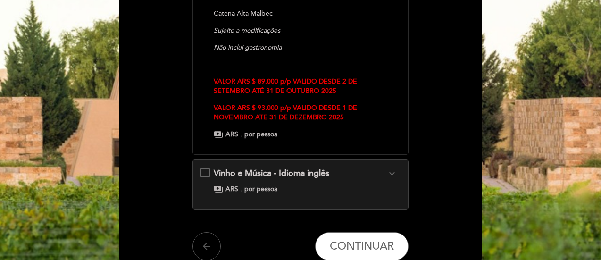
click at [215, 245] on button "arrow_back" at bounding box center [207, 246] width 28 height 28
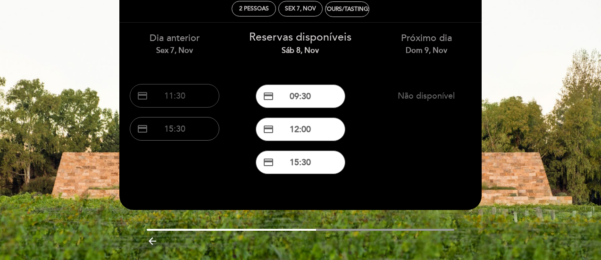
click at [194, 95] on button "credit_card 11:30" at bounding box center [175, 96] width 90 height 24
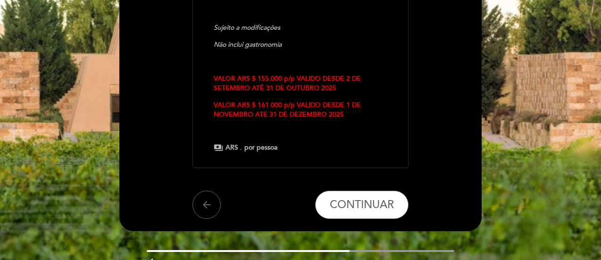
scroll to position [378, 0]
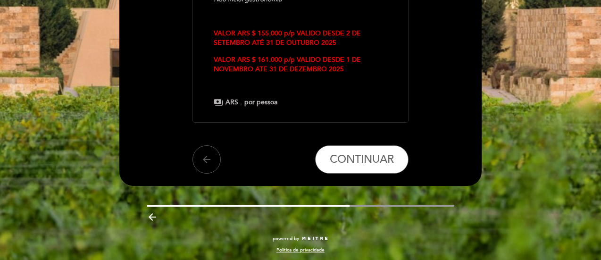
click at [208, 164] on icon "arrow_back" at bounding box center [206, 159] width 11 height 11
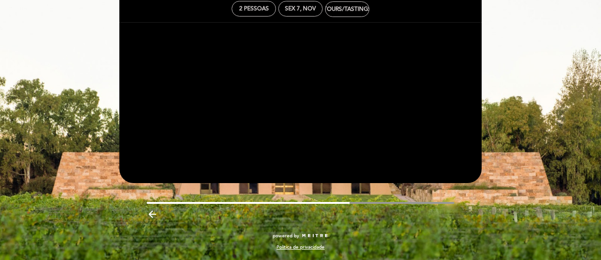
scroll to position [51, 0]
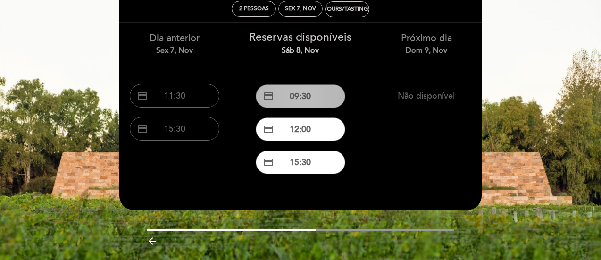
click at [329, 101] on button "credit_card 09:30" at bounding box center [301, 96] width 90 height 24
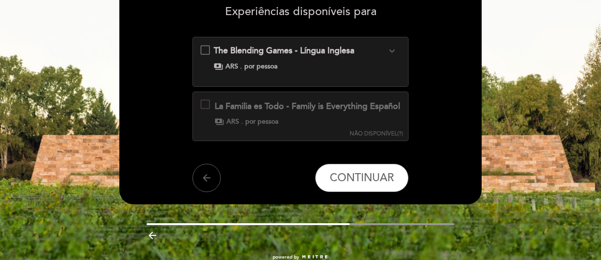
scroll to position [94, 0]
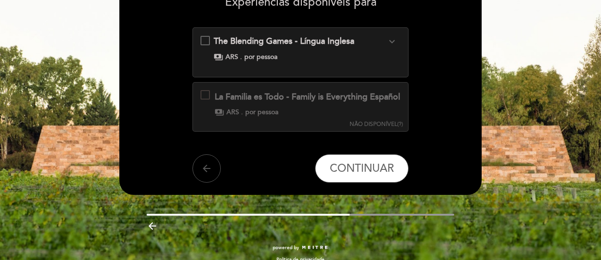
click at [206, 174] on icon "arrow_back" at bounding box center [206, 168] width 11 height 11
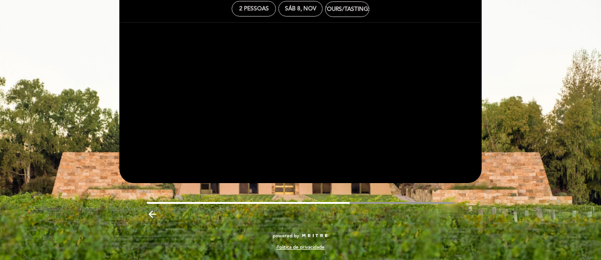
scroll to position [51, 0]
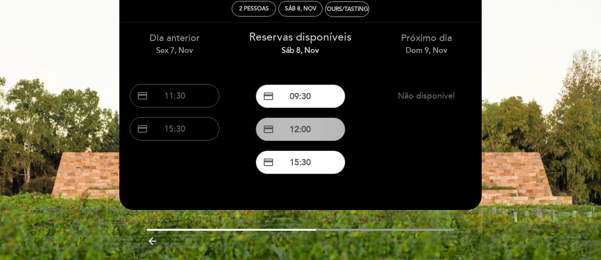
click at [305, 130] on button "credit_card 12:00" at bounding box center [301, 130] width 90 height 24
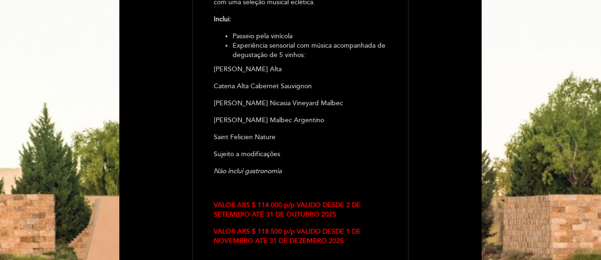
scroll to position [189, 0]
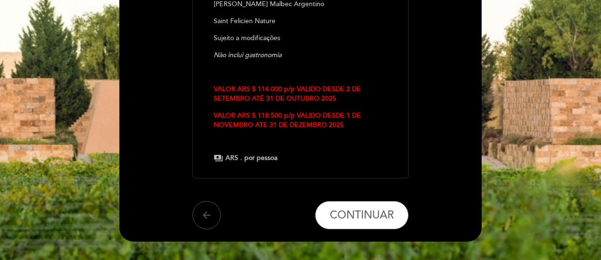
click at [199, 218] on button "arrow_back" at bounding box center [207, 215] width 28 height 28
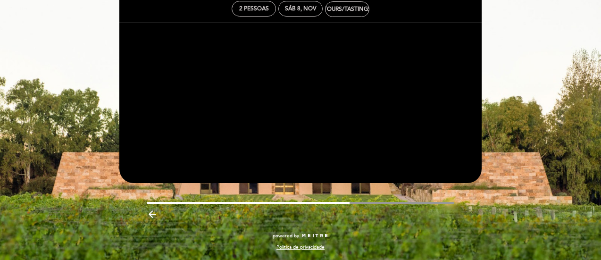
scroll to position [51, 0]
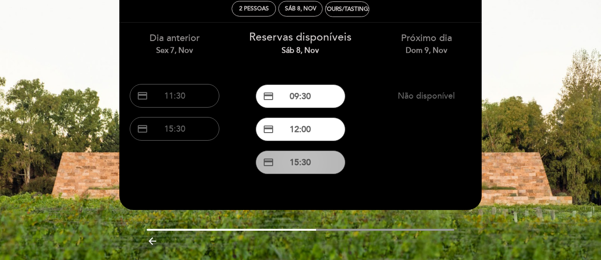
click at [309, 168] on button "credit_card 15:30" at bounding box center [301, 163] width 90 height 24
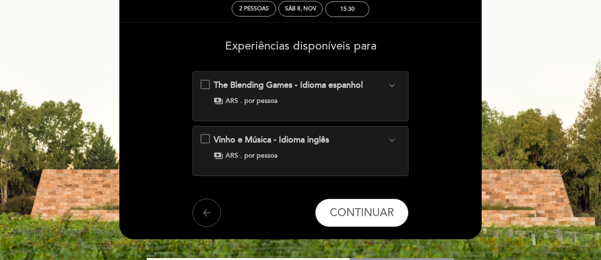
scroll to position [0, 0]
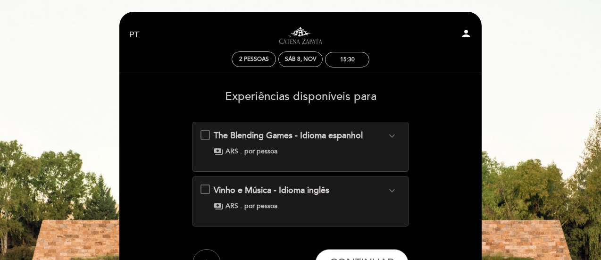
click at [309, 140] on span "The Blending Games - Idioma espanhol" at bounding box center [288, 135] width 149 height 10
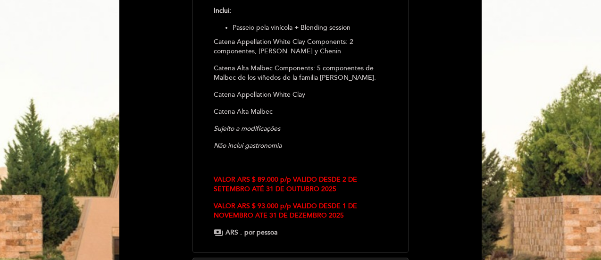
scroll to position [189, 0]
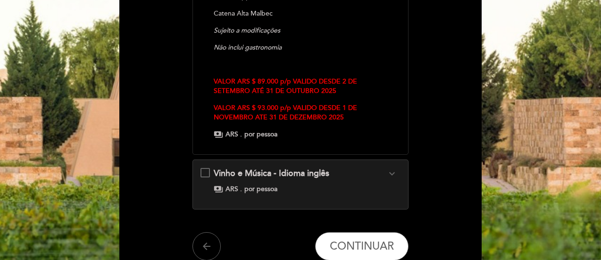
click at [265, 168] on span "Vinho e Música - Idioma inglês" at bounding box center [272, 173] width 116 height 10
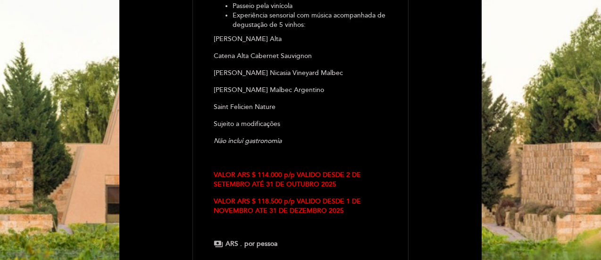
scroll to position [253, 0]
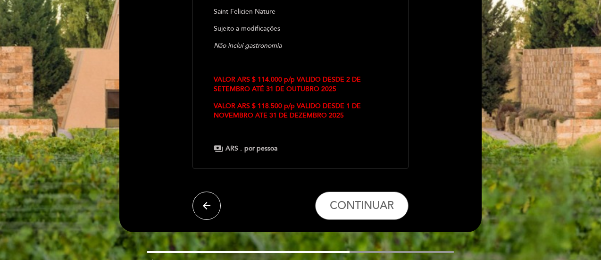
drag, startPoint x: 208, startPoint y: 200, endPoint x: 225, endPoint y: 183, distance: 24.4
click at [209, 200] on icon "arrow_back" at bounding box center [206, 205] width 11 height 11
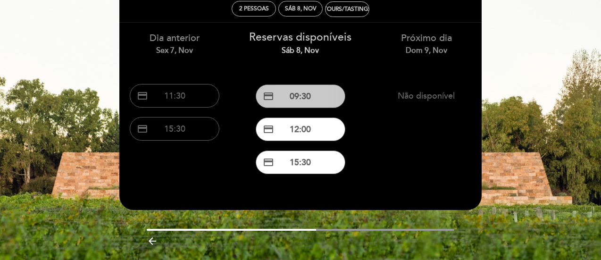
click at [307, 101] on button "credit_card 09:30" at bounding box center [301, 96] width 90 height 24
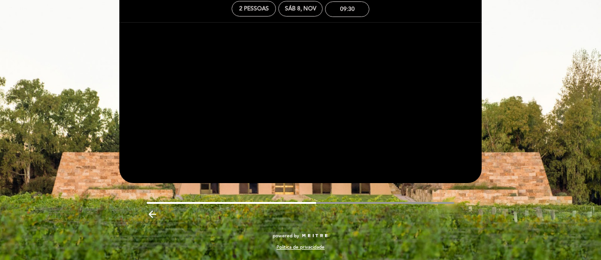
scroll to position [0, 0]
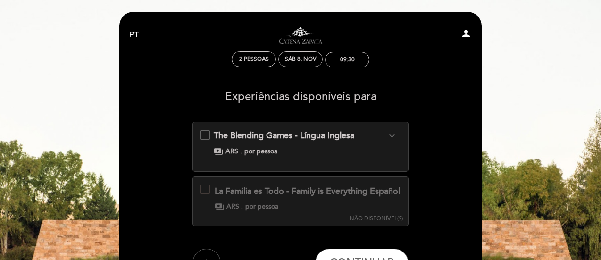
click at [312, 152] on div "payments ARS . por pessoa" at bounding box center [300, 151] width 173 height 9
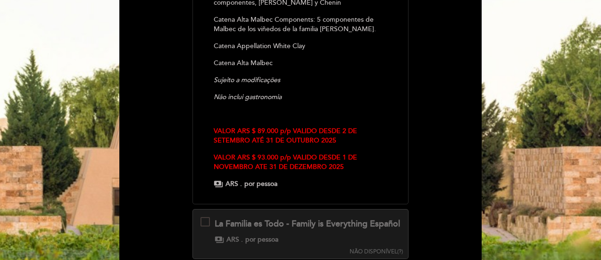
scroll to position [236, 0]
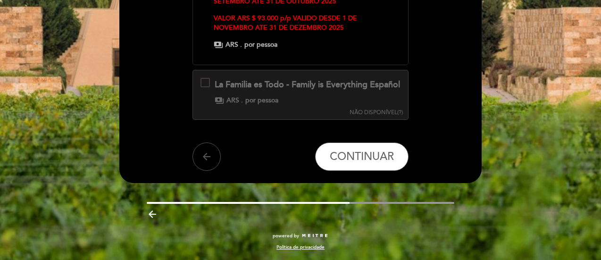
click at [205, 162] on icon "arrow_back" at bounding box center [206, 156] width 11 height 11
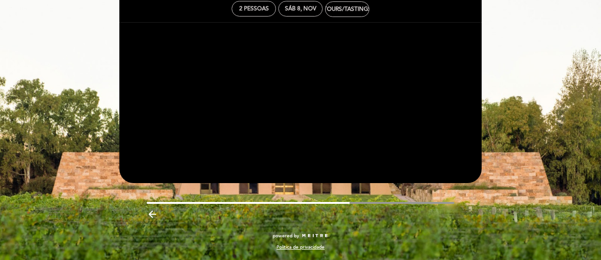
scroll to position [51, 0]
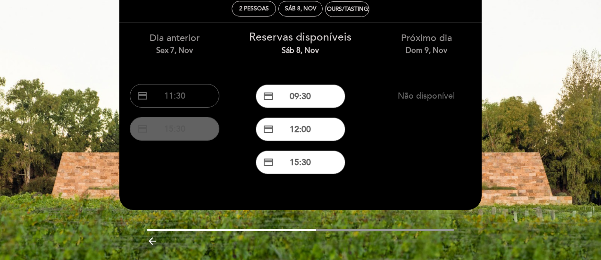
click at [191, 132] on button "credit_card 15:30" at bounding box center [175, 129] width 90 height 24
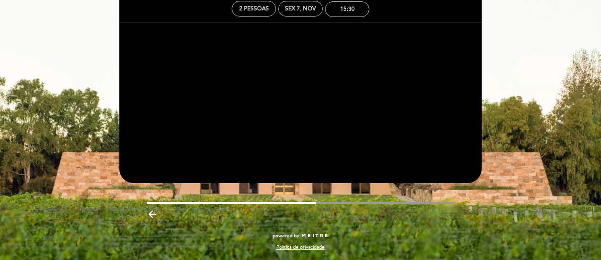
scroll to position [0, 0]
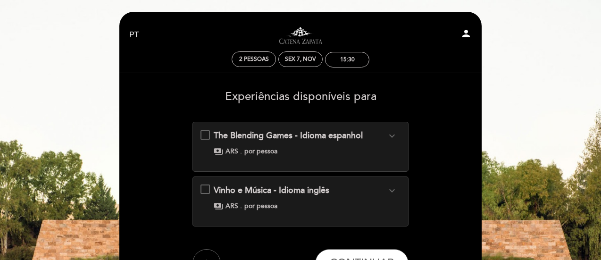
click at [323, 192] on span "Vinho e Música - Idioma inglês" at bounding box center [272, 190] width 116 height 10
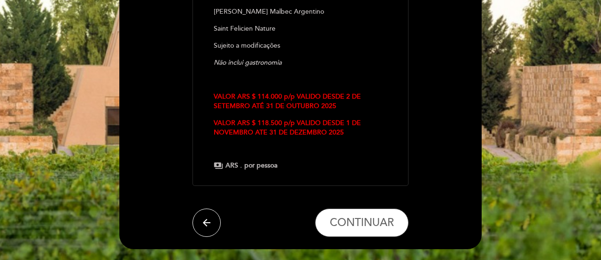
drag, startPoint x: 201, startPoint y: 223, endPoint x: 201, endPoint y: 211, distance: 11.8
click at [201, 220] on icon "arrow_back" at bounding box center [206, 222] width 11 height 11
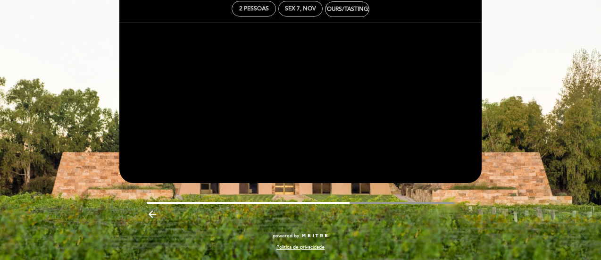
scroll to position [51, 0]
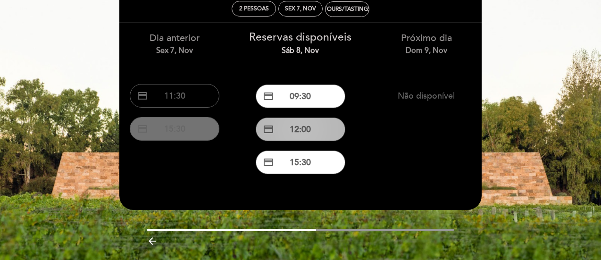
drag, startPoint x: 186, startPoint y: 129, endPoint x: 203, endPoint y: 125, distance: 18.1
click at [189, 128] on button "credit_card 15:30" at bounding box center [175, 129] width 90 height 24
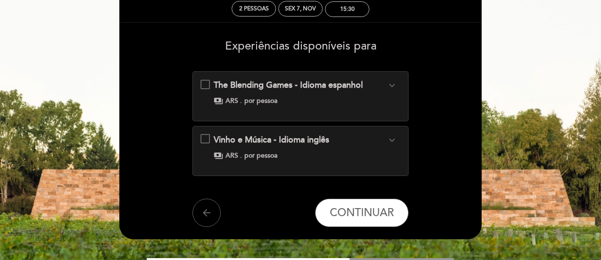
scroll to position [0, 0]
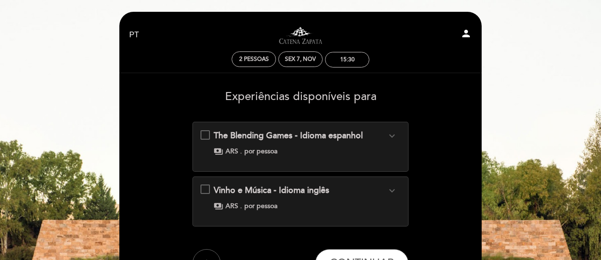
click at [277, 138] on span "The Blending Games - Idioma espanhol" at bounding box center [288, 135] width 149 height 10
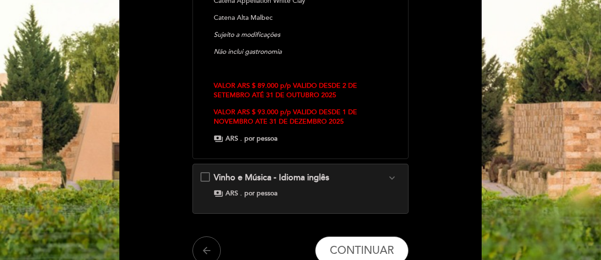
scroll to position [330, 0]
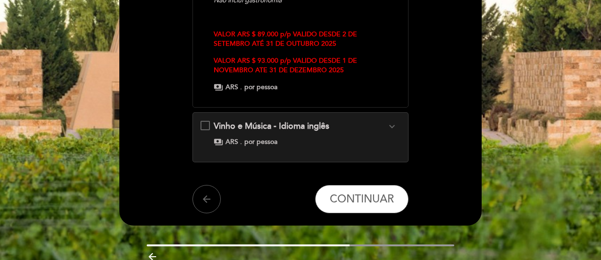
click at [274, 130] on span "Vinho e Música - Idioma inglês" at bounding box center [272, 126] width 116 height 10
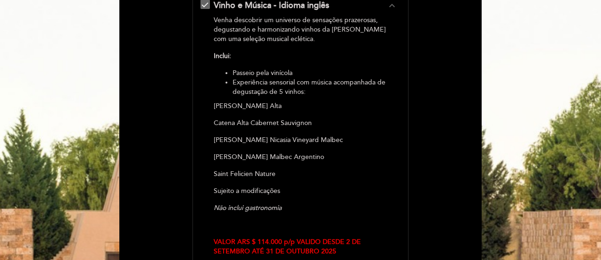
scroll to position [300, 0]
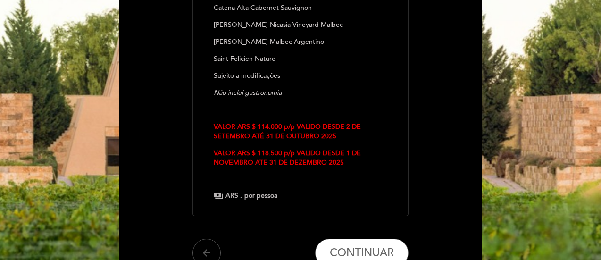
click at [213, 246] on button "arrow_back" at bounding box center [207, 253] width 28 height 28
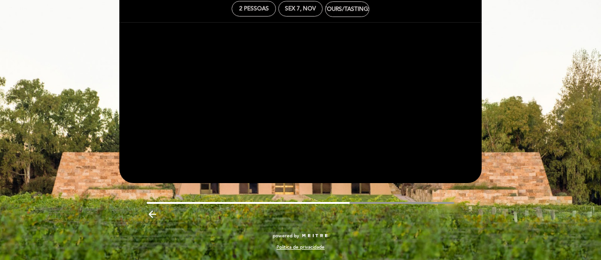
scroll to position [51, 0]
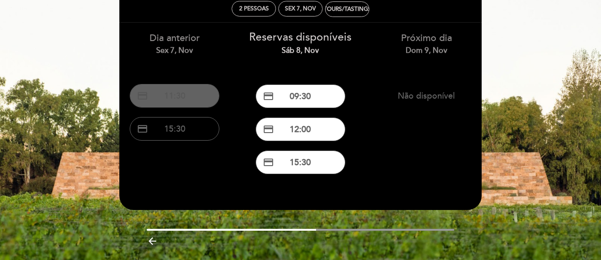
click at [183, 99] on button "credit_card 11:30" at bounding box center [175, 96] width 90 height 24
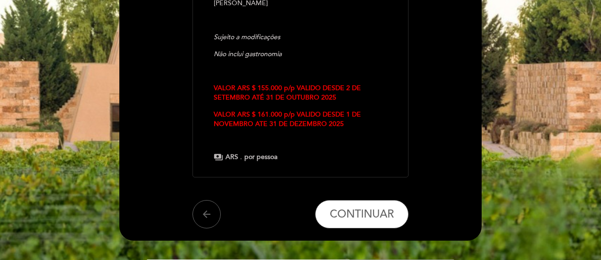
scroll to position [380, 0]
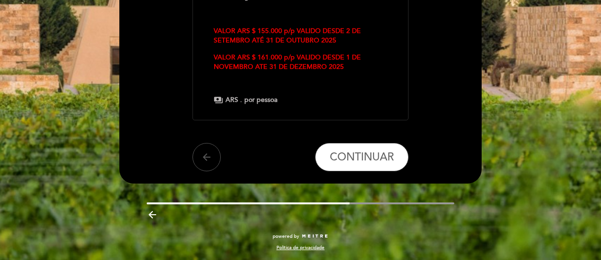
click at [211, 160] on button "arrow_back" at bounding box center [207, 157] width 28 height 28
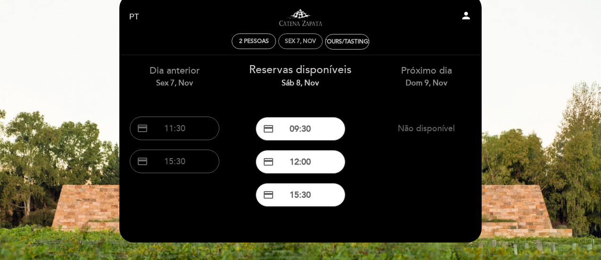
scroll to position [3, 0]
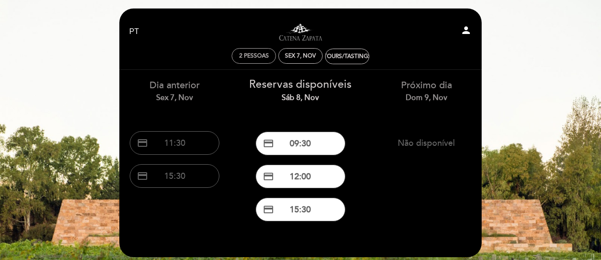
click at [306, 54] on div "Sex 7, nov" at bounding box center [300, 55] width 31 height 7
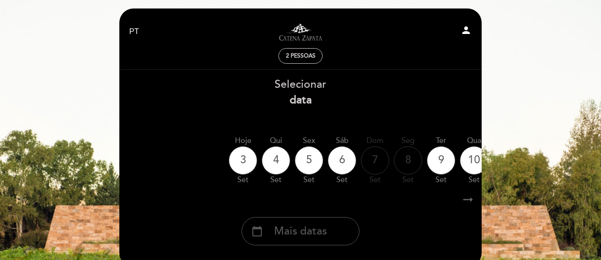
click at [330, 232] on div "calendar_today Mais datas" at bounding box center [301, 231] width 118 height 28
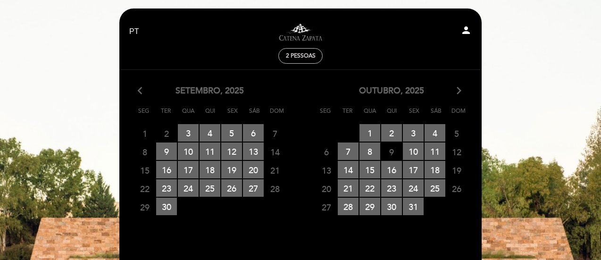
click at [456, 87] on icon "arrow_forward_ios" at bounding box center [459, 91] width 8 height 12
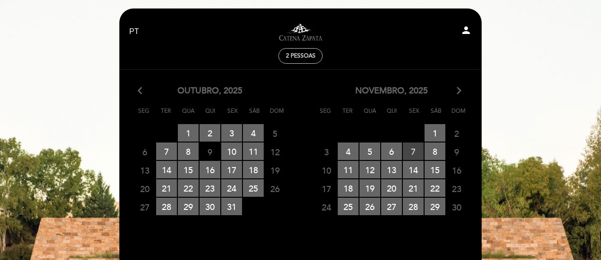
click at [415, 152] on span "7 RESERVAS DISPONÍVEIS" at bounding box center [413, 151] width 21 height 17
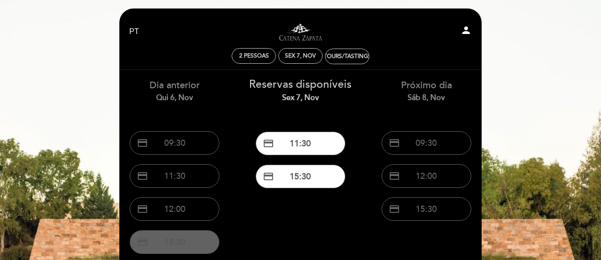
click at [195, 243] on button "credit_card 15:30" at bounding box center [175, 242] width 90 height 24
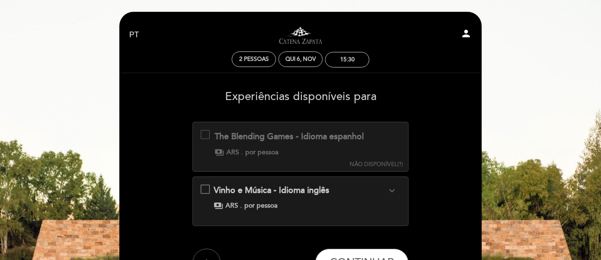
scroll to position [47, 0]
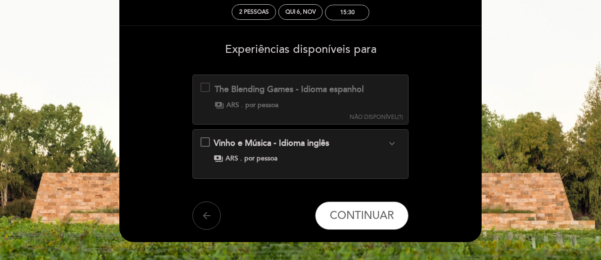
click at [209, 216] on icon "arrow_back" at bounding box center [206, 215] width 11 height 11
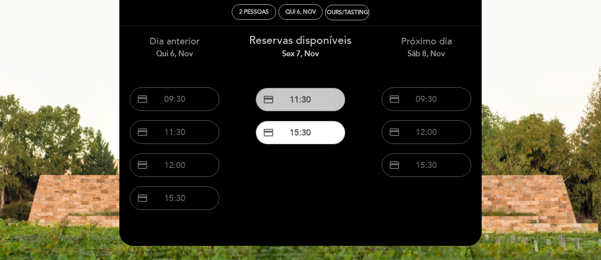
click at [322, 96] on button "credit_card 11:30" at bounding box center [301, 100] width 90 height 24
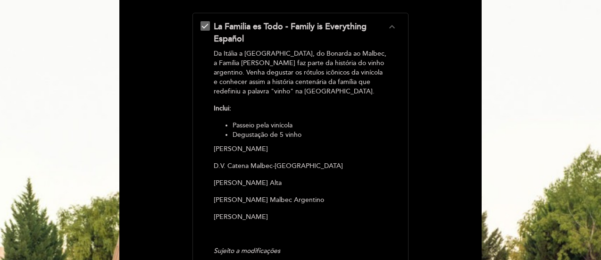
scroll to position [94, 0]
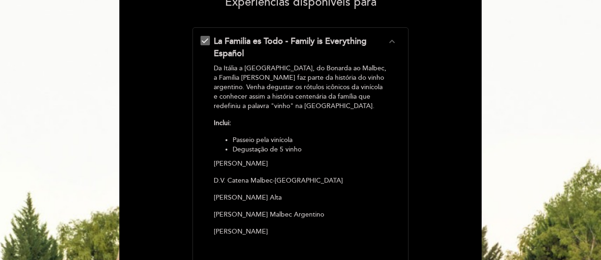
click at [226, 42] on span "La Familia es Todo - Family is Everything Español" at bounding box center [290, 47] width 153 height 23
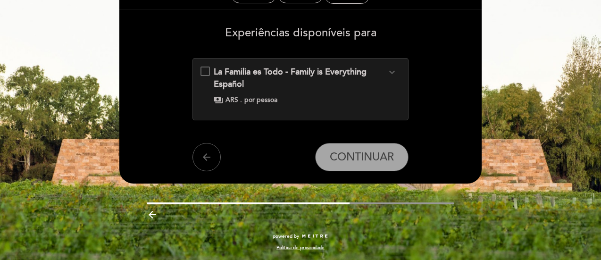
click at [243, 79] on span "La Familia es Todo - Family is Everything Español" at bounding box center [290, 78] width 153 height 23
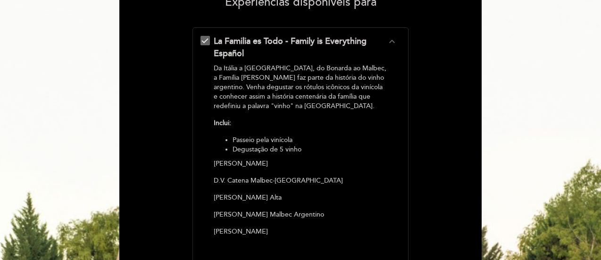
drag, startPoint x: 297, startPoint y: 233, endPoint x: 216, endPoint y: 64, distance: 187.9
click at [216, 64] on div "Da Itália a [GEOGRAPHIC_DATA], do Bonarda ao Malbec, a Família [PERSON_NAME] fa…" at bounding box center [300, 220] width 173 height 312
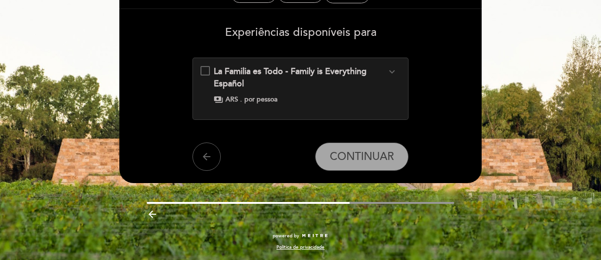
scroll to position [64, 0]
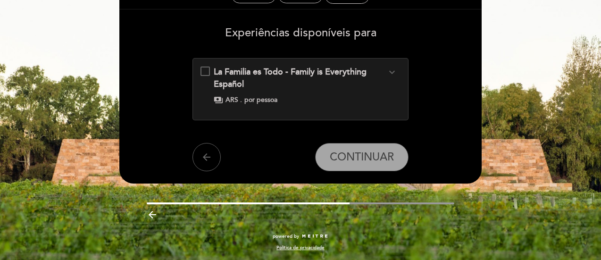
click at [259, 98] on span "por pessoa" at bounding box center [261, 99] width 33 height 9
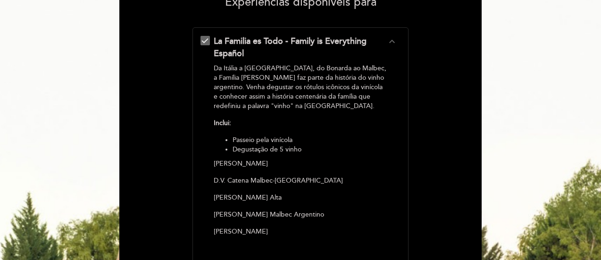
scroll to position [142, 0]
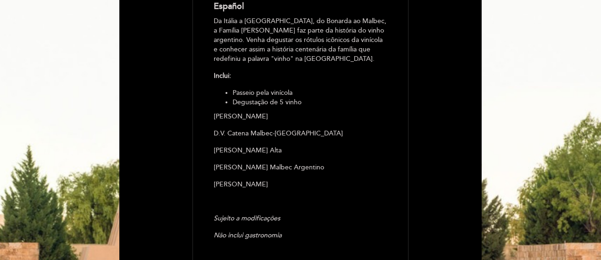
drag, startPoint x: 287, startPoint y: 148, endPoint x: 200, endPoint y: 191, distance: 97.3
click at [200, 191] on div "La Familia es Todo - Family is Everything Español expand_less Da [GEOGRAPHIC_DA…" at bounding box center [301, 169] width 217 height 379
drag, startPoint x: 208, startPoint y: 190, endPoint x: 301, endPoint y: 181, distance: 93.4
click at [301, 181] on div "La Familia es Todo - Family is Everything Español expand_less Da [GEOGRAPHIC_DA…" at bounding box center [301, 165] width 201 height 355
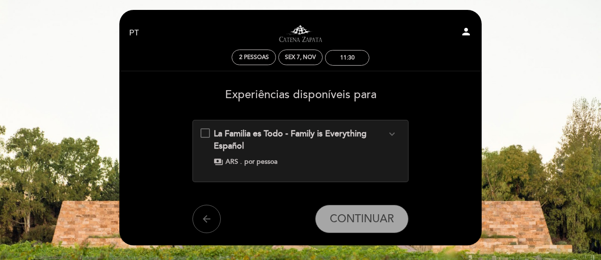
scroll to position [0, 0]
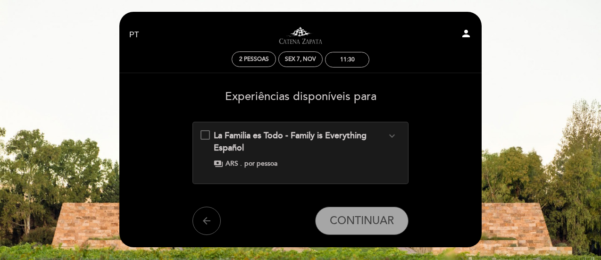
click at [326, 147] on div "La Familia es Todo - Family is Everything Español expand_more" at bounding box center [300, 142] width 173 height 24
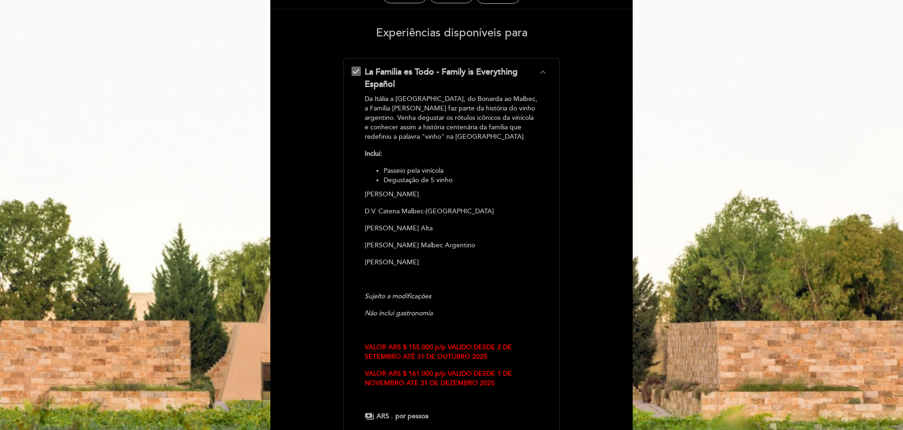
scroll to position [47, 0]
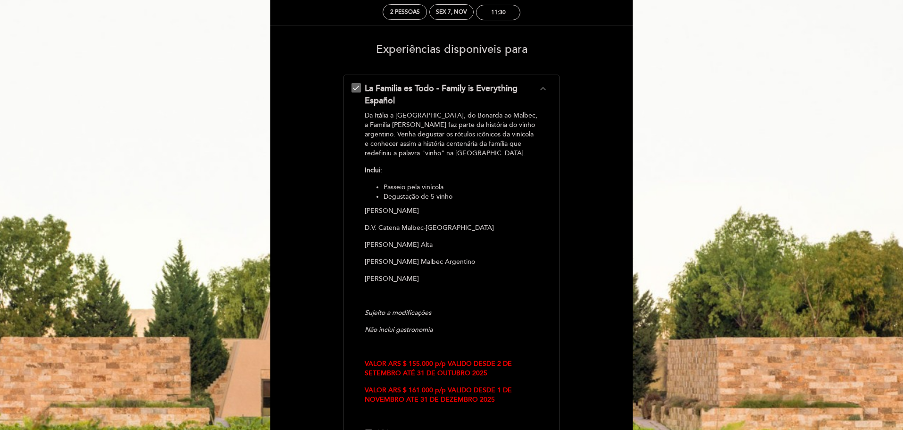
click at [591, 289] on form "La Familia es Todo - Family is Everything Español expand_less Da [GEOGRAPHIC_DA…" at bounding box center [451, 290] width 349 height 430
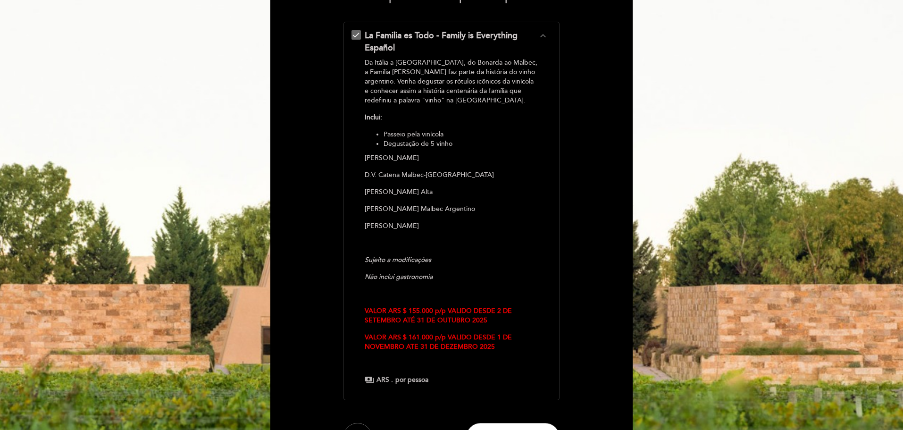
scroll to position [211, 0]
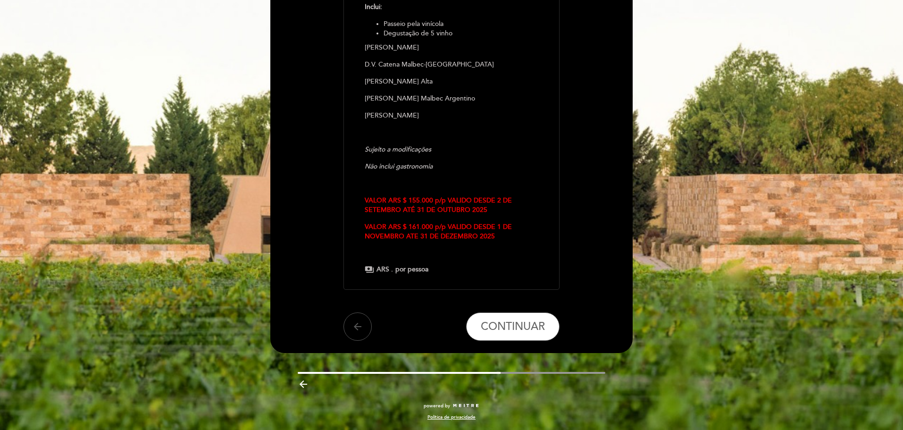
click at [351, 334] on button "arrow_back" at bounding box center [358, 326] width 28 height 28
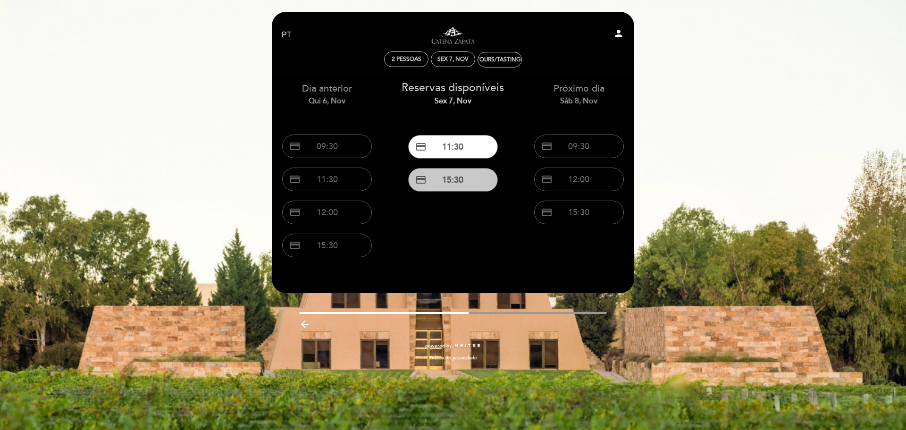
click at [458, 179] on button "credit_card 15:30" at bounding box center [453, 180] width 90 height 24
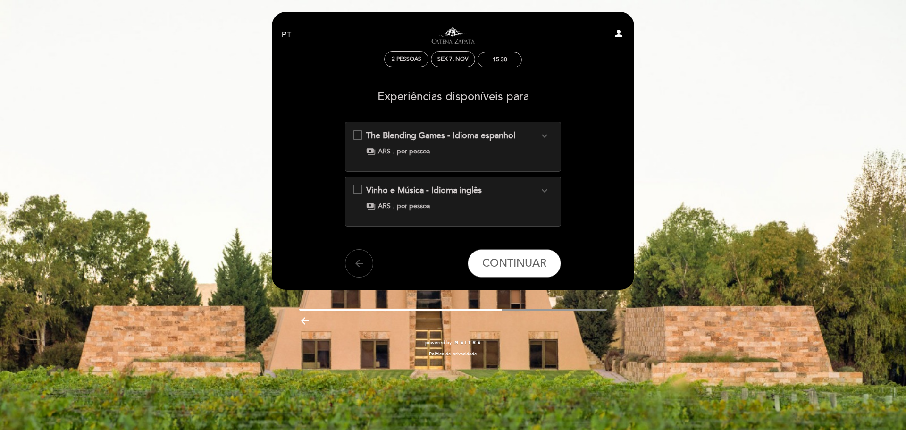
click at [356, 266] on icon "arrow_back" at bounding box center [359, 263] width 11 height 11
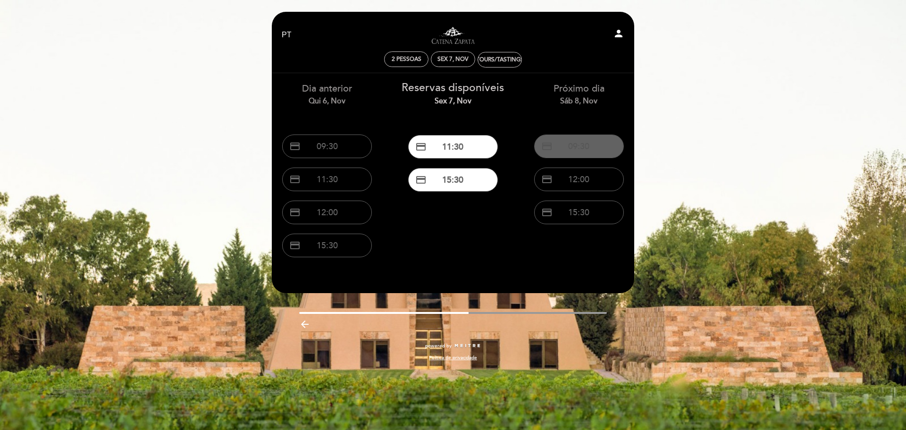
click at [586, 145] on button "credit_card 09:30" at bounding box center [579, 147] width 90 height 24
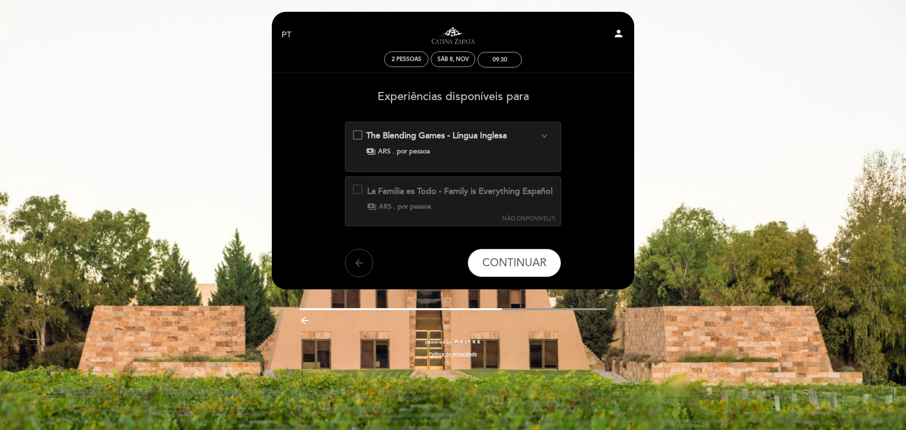
drag, startPoint x: 353, startPoint y: 274, endPoint x: 414, endPoint y: 248, distance: 66.6
click at [353, 274] on button "arrow_back" at bounding box center [359, 263] width 28 height 28
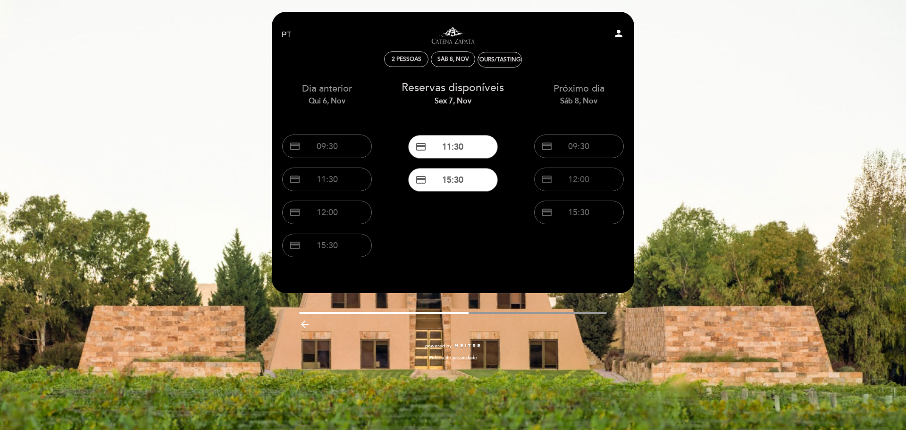
click at [569, 182] on button "credit_card 12:00" at bounding box center [579, 180] width 90 height 24
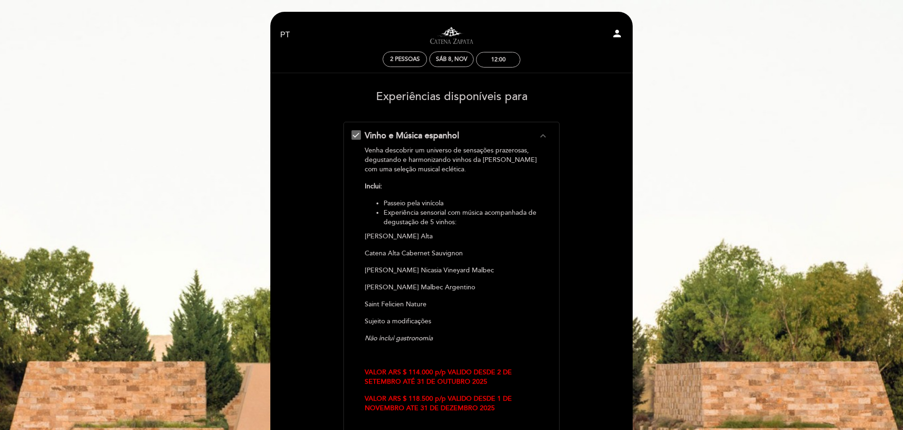
click at [556, 171] on div "Vinho e Música espanhol expand_less Venha descobrir um universo de sensações pr…" at bounding box center [452, 292] width 217 height 340
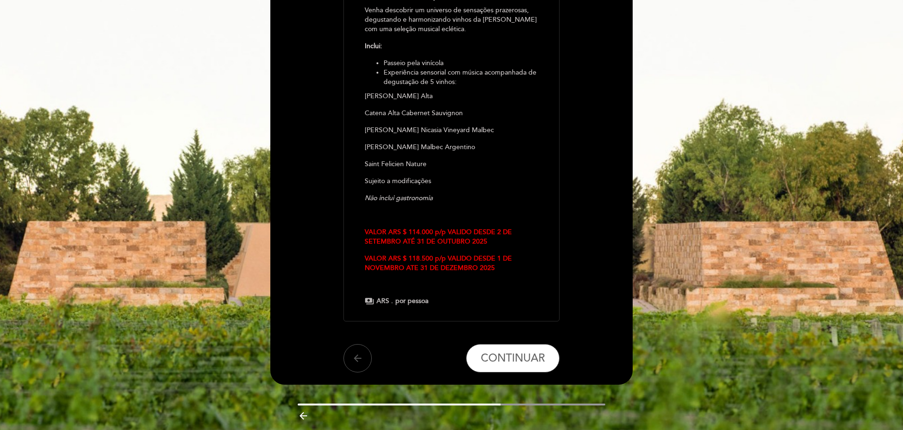
scroll to position [142, 0]
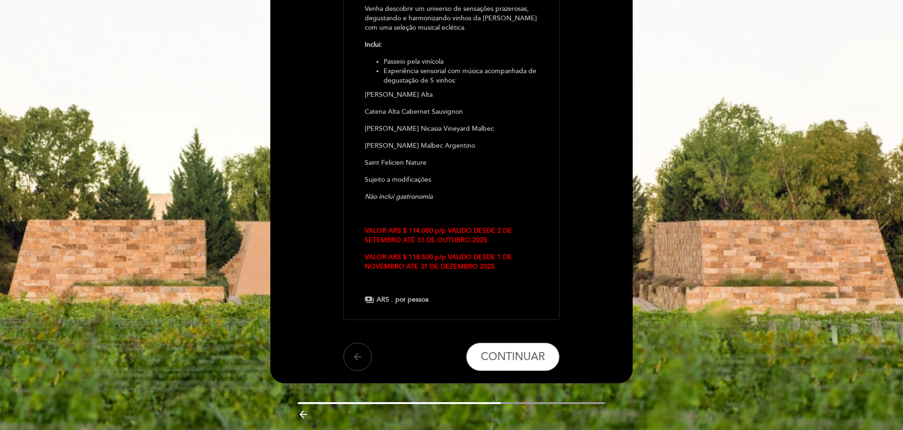
click at [355, 361] on icon "arrow_back" at bounding box center [357, 356] width 11 height 11
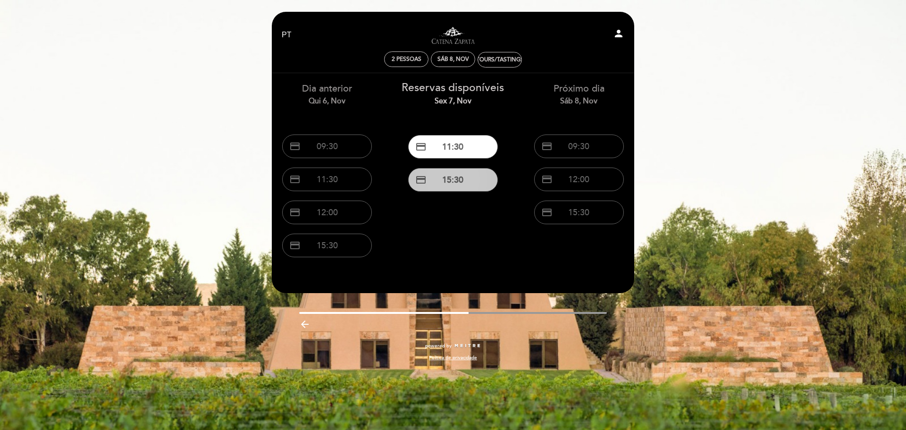
click at [462, 179] on button "credit_card 15:30" at bounding box center [453, 180] width 90 height 24
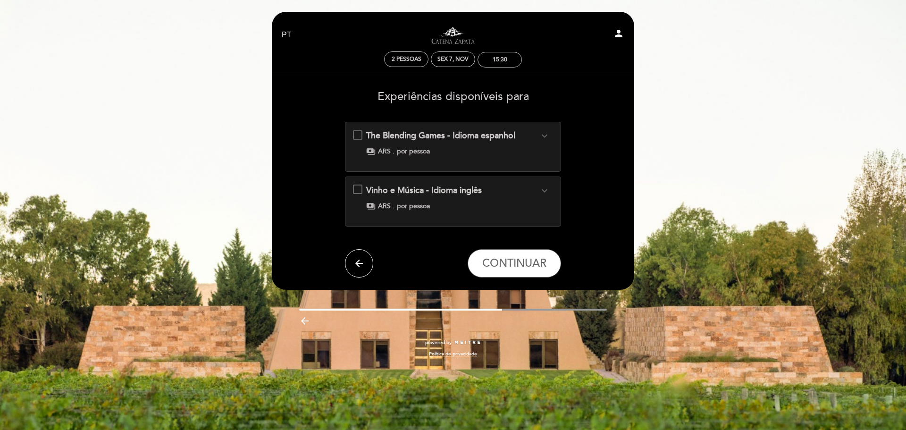
drag, startPoint x: 355, startPoint y: 267, endPoint x: 362, endPoint y: 258, distance: 10.9
click at [357, 267] on icon "arrow_back" at bounding box center [359, 263] width 11 height 11
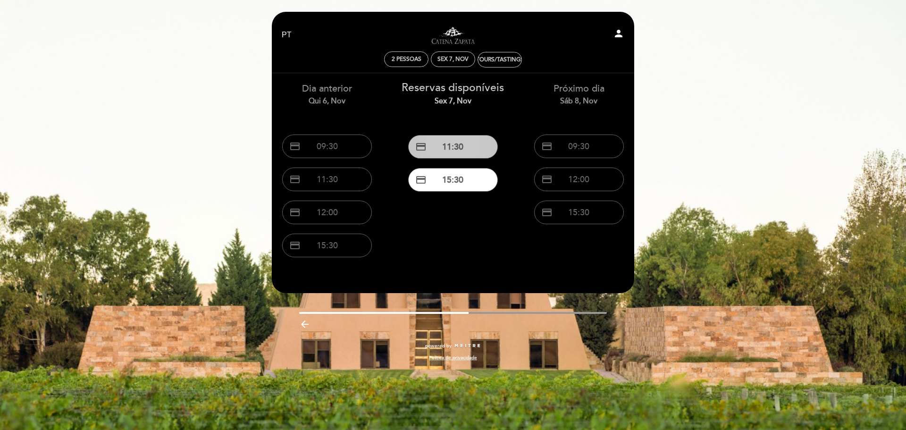
click at [458, 146] on button "credit_card 11:30" at bounding box center [453, 147] width 90 height 24
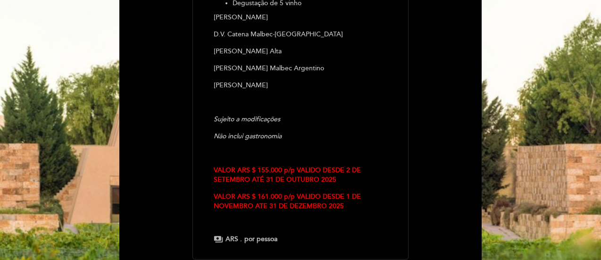
scroll to position [142, 0]
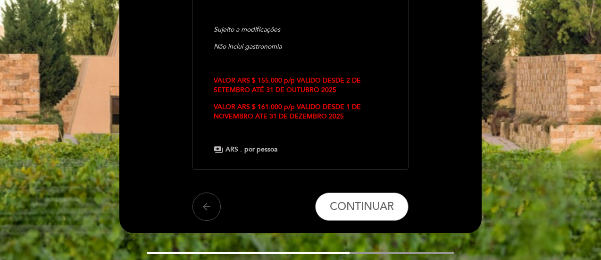
click at [199, 211] on button "arrow_back" at bounding box center [207, 207] width 28 height 28
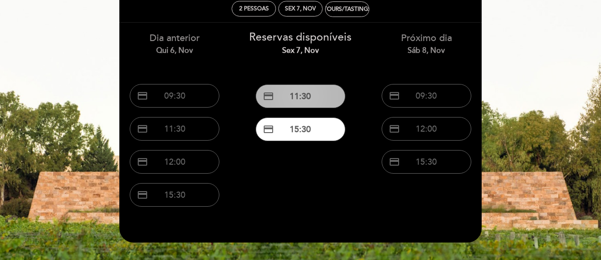
click at [310, 95] on button "credit_card 11:30" at bounding box center [301, 96] width 90 height 24
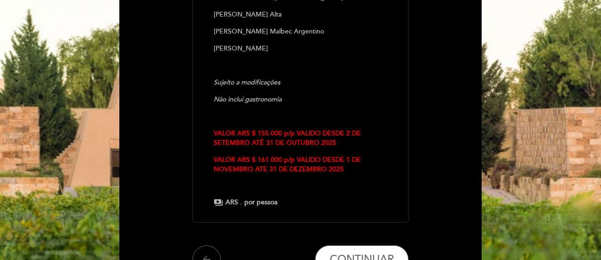
scroll to position [283, 0]
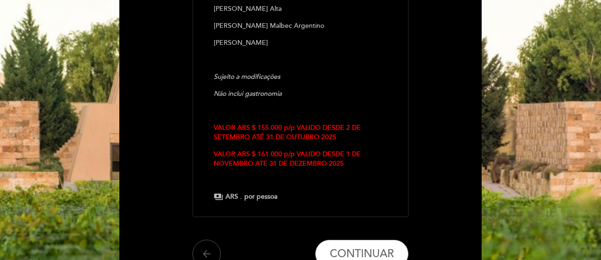
drag, startPoint x: 199, startPoint y: 251, endPoint x: 236, endPoint y: 226, distance: 44.5
click at [199, 251] on button "arrow_back" at bounding box center [207, 254] width 28 height 28
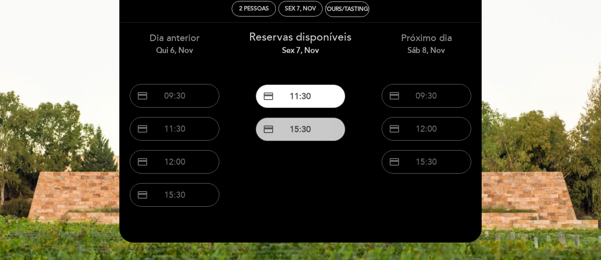
click at [301, 140] on button "credit_card 15:30" at bounding box center [301, 130] width 90 height 24
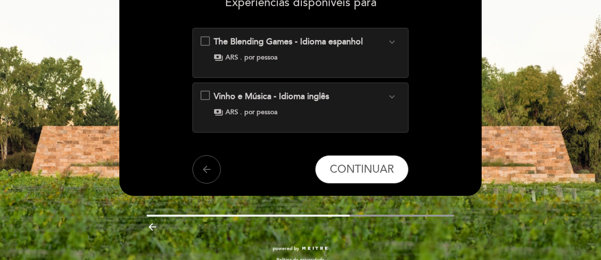
scroll to position [94, 0]
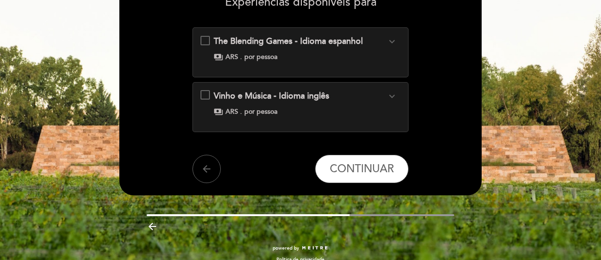
click at [320, 51] on div "The Blending Games - Idioma espanhol expand_more Fazer um corte de vinho é cria…" at bounding box center [301, 48] width 201 height 26
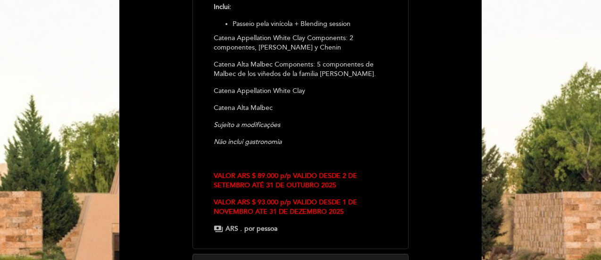
scroll to position [236, 0]
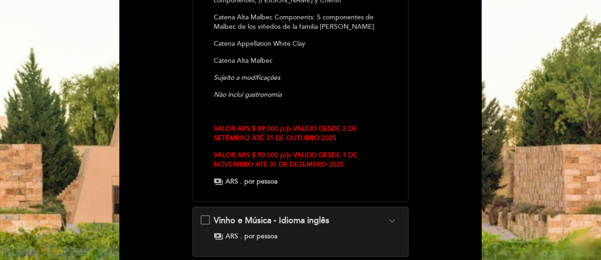
click at [247, 218] on span "Vinho e Música - Idioma inglês" at bounding box center [272, 220] width 116 height 10
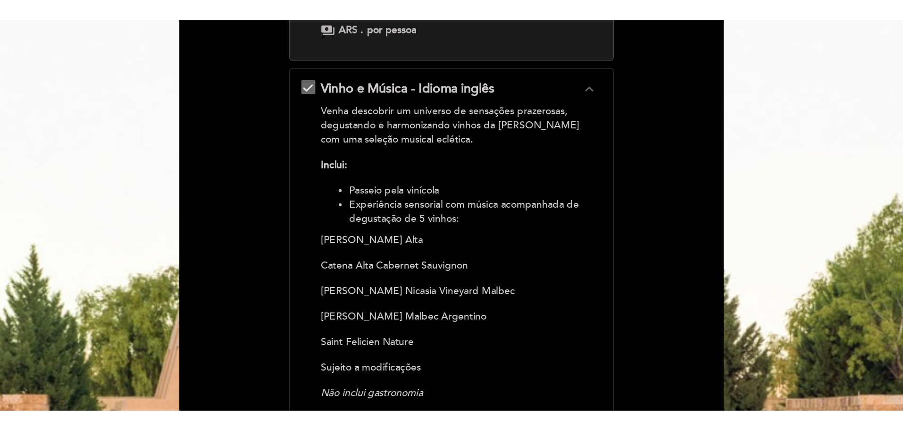
scroll to position [189, 0]
